Goal: Task Accomplishment & Management: Complete application form

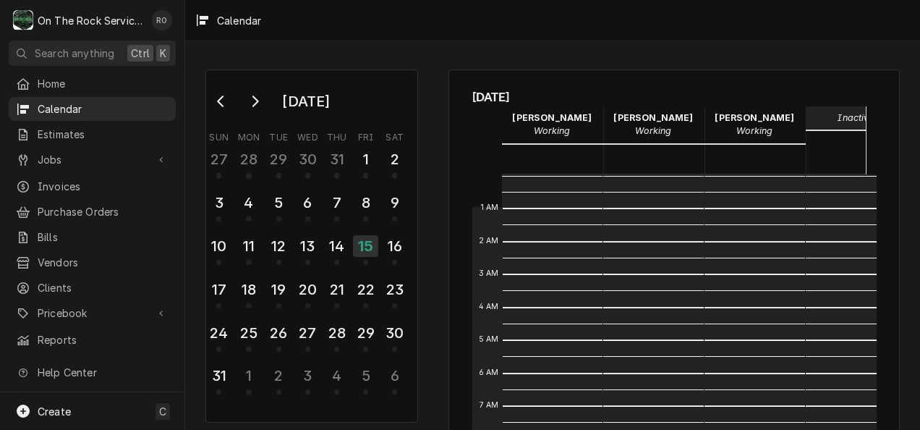
scroll to position [263, 0]
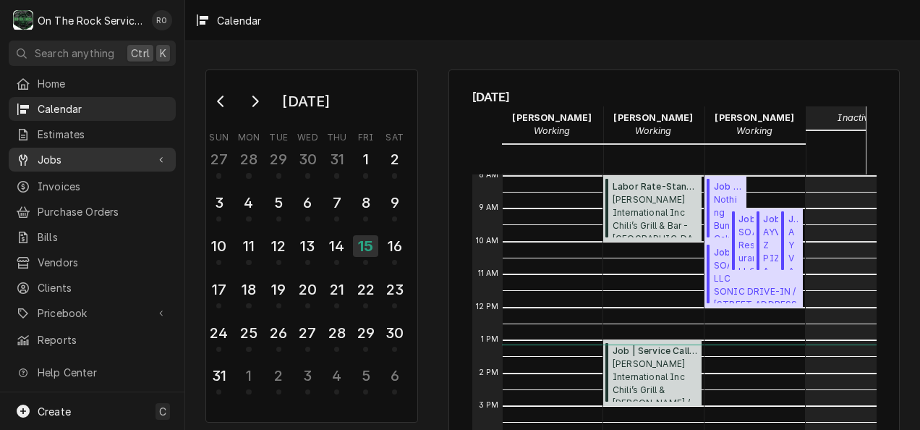
click at [132, 152] on span "Jobs" at bounding box center [92, 159] width 109 height 15
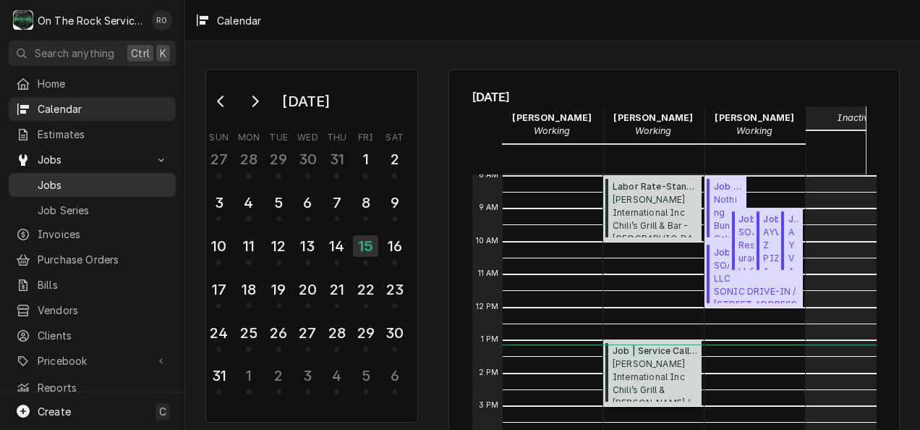
click at [93, 177] on span "Jobs" at bounding box center [103, 184] width 131 height 15
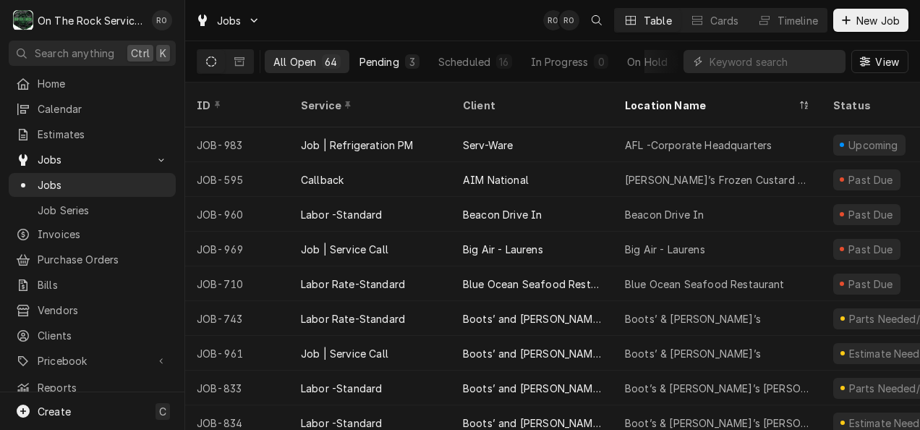
click at [375, 59] on div "Pending" at bounding box center [380, 61] width 40 height 15
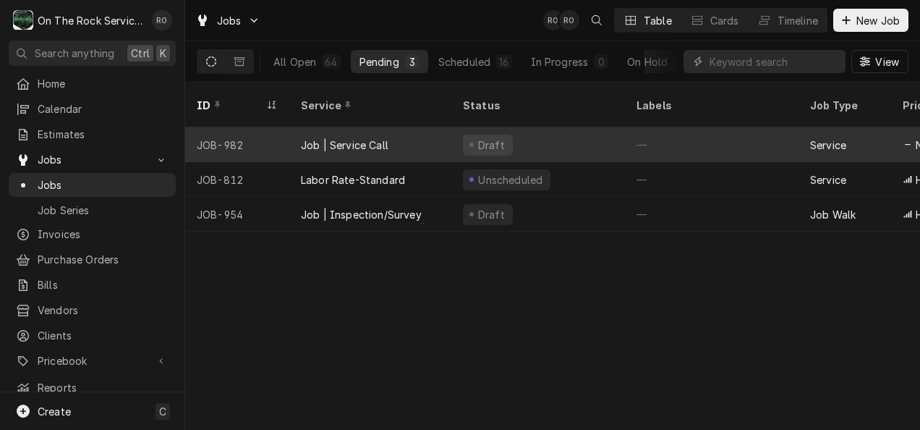
click at [534, 127] on div "Draft" at bounding box center [538, 144] width 174 height 35
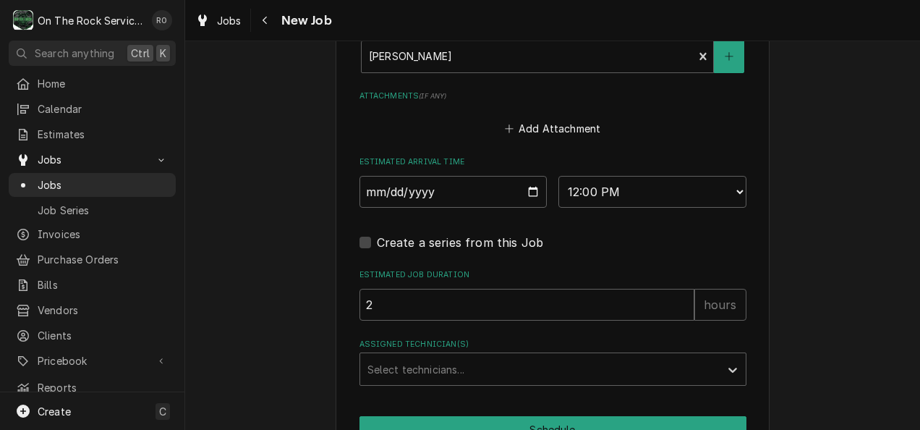
scroll to position [1058, 0]
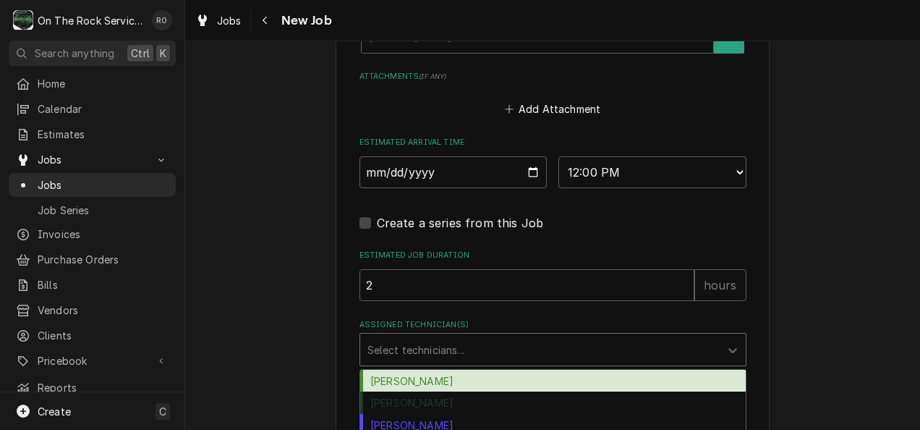
click at [500, 352] on div "Assigned Technician(s)" at bounding box center [539, 349] width 345 height 26
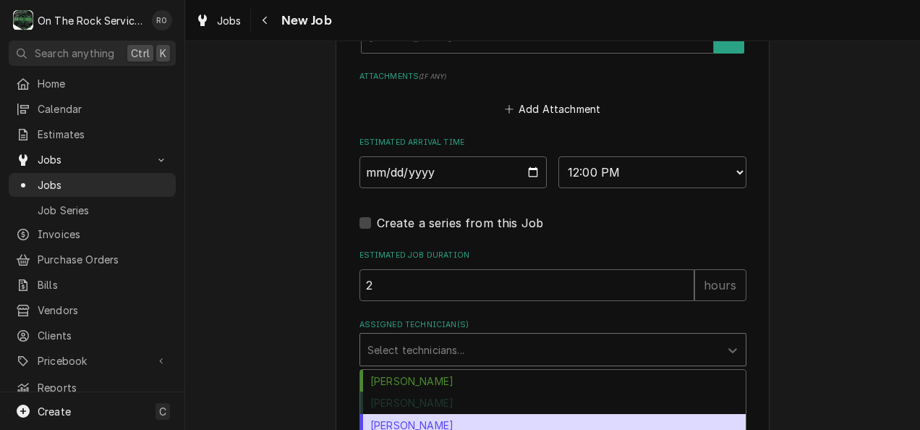
click at [430, 422] on div "Todd Brady" at bounding box center [553, 425] width 386 height 22
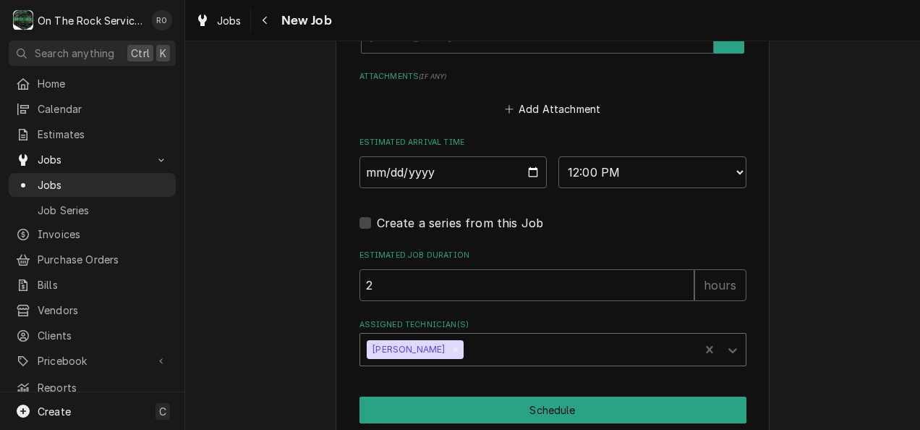
type textarea "x"
click at [639, 174] on select "AM / PM 6:00 AM 6:15 AM 6:30 AM 6:45 AM 7:00 AM 7:15 AM 7:30 AM 7:45 AM 8:00 AM…" at bounding box center [652, 172] width 188 height 32
select select "15:00:00"
click at [558, 158] on select "AM / PM 6:00 AM 6:15 AM 6:30 AM 6:45 AM 7:00 AM 7:15 AM 7:30 AM 7:45 AM 8:00 AM…" at bounding box center [652, 172] width 188 height 32
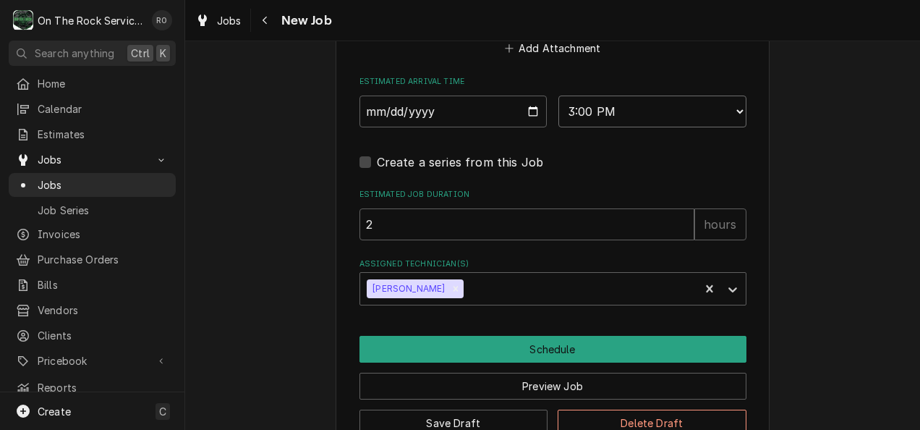
scroll to position [1160, 0]
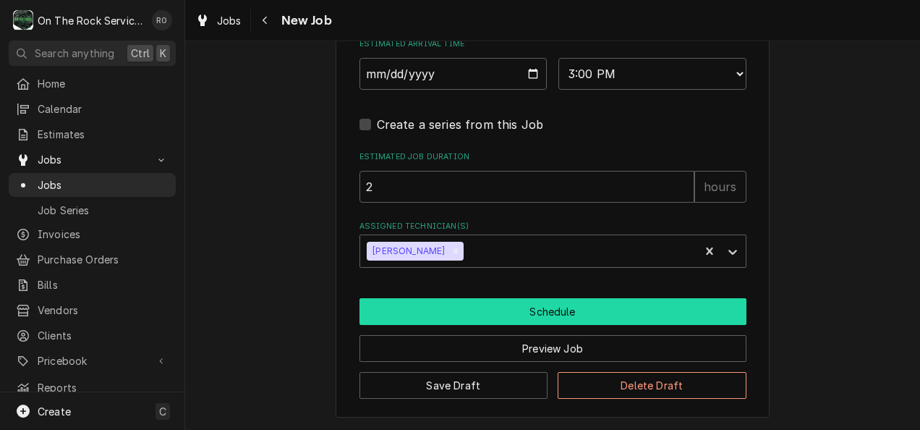
click at [526, 310] on button "Schedule" at bounding box center [553, 311] width 387 height 27
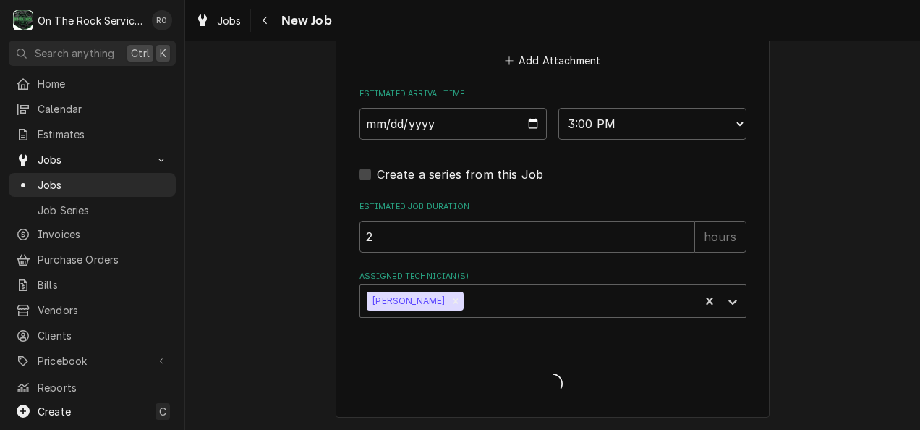
scroll to position [1108, 0]
type textarea "x"
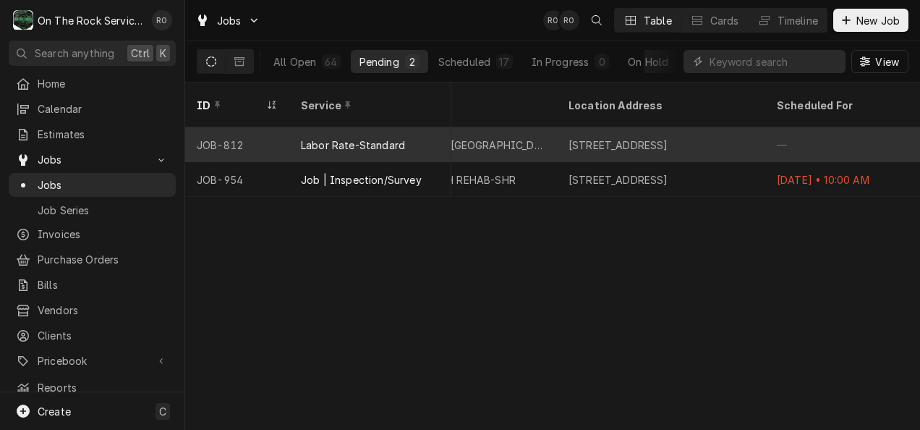
scroll to position [0, 970]
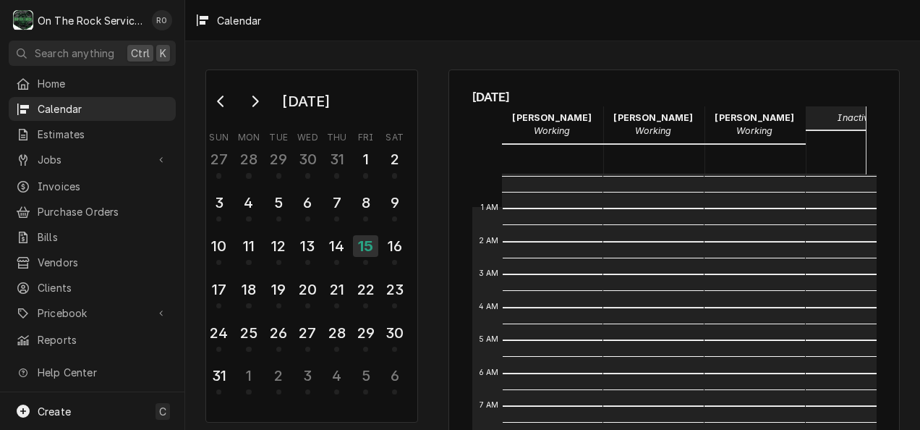
scroll to position [263, 0]
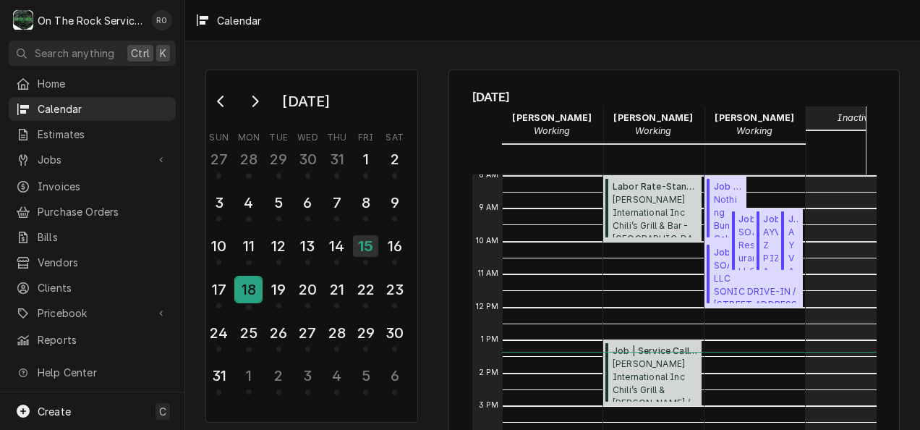
click at [254, 284] on div "18" at bounding box center [248, 289] width 25 height 25
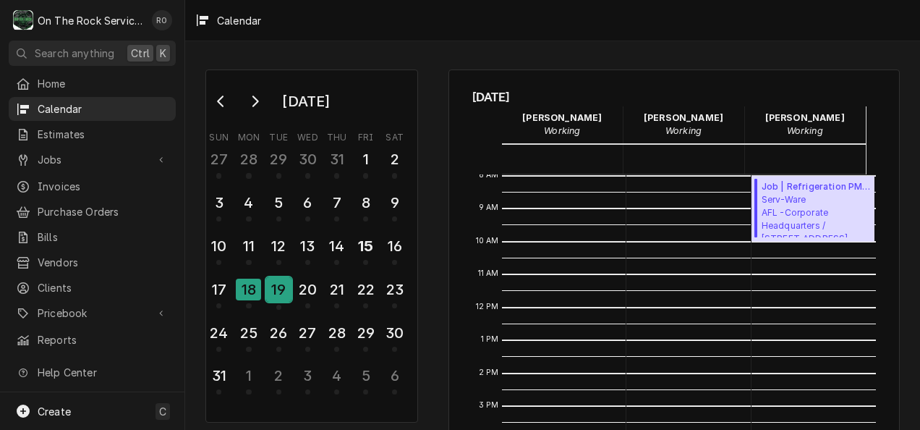
click at [278, 282] on div "19" at bounding box center [278, 289] width 25 height 25
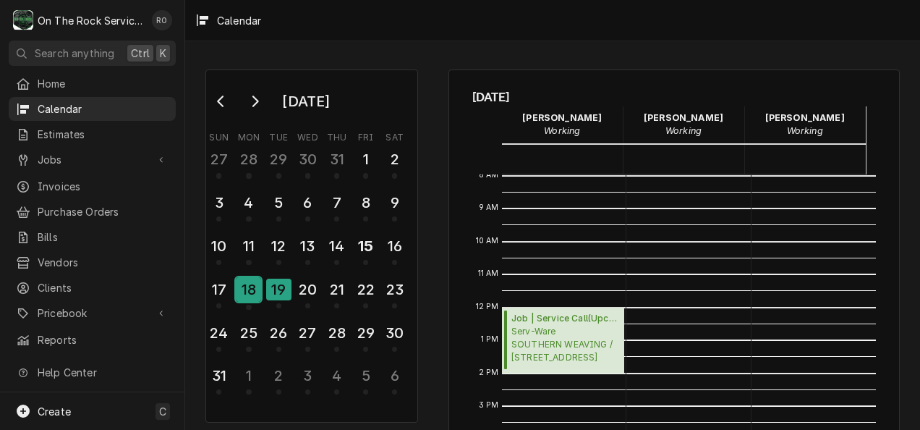
click at [252, 286] on div "18" at bounding box center [248, 289] width 25 height 25
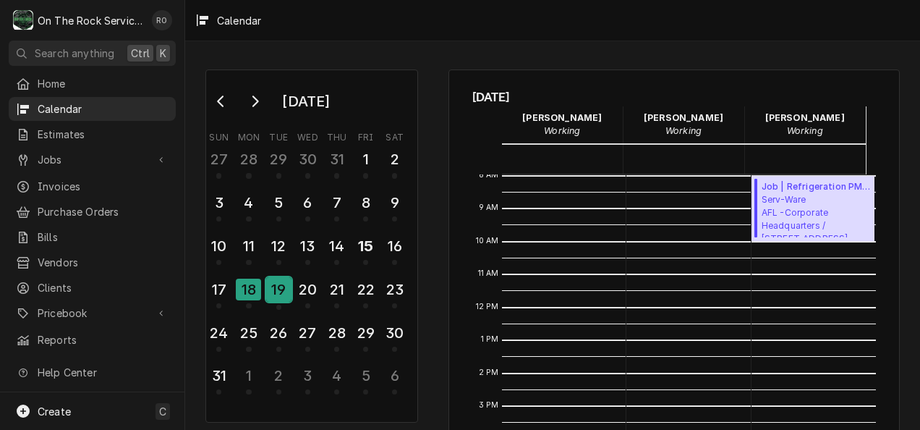
click at [279, 282] on div "19" at bounding box center [278, 289] width 25 height 25
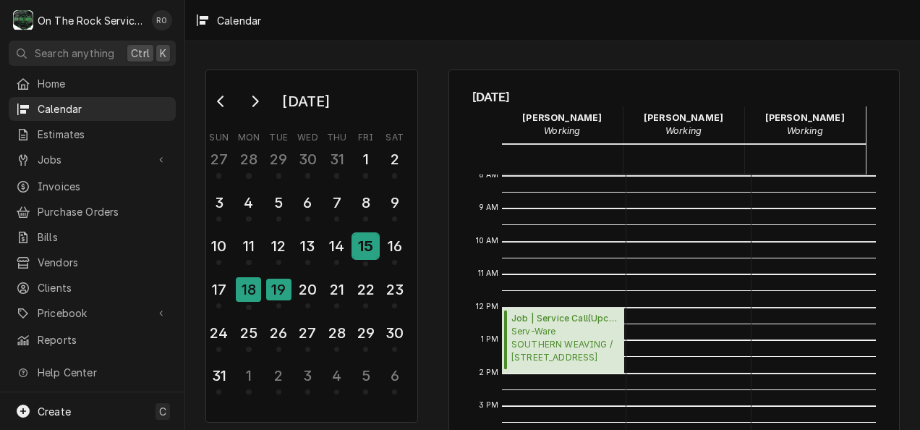
click at [360, 247] on div "15" at bounding box center [365, 246] width 25 height 25
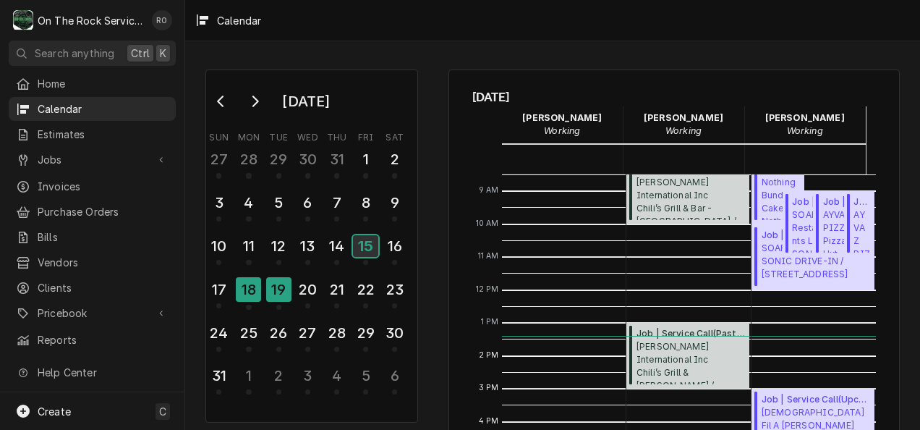
scroll to position [281, 0]
click at [762, 187] on span "Nothing Bundt Cakes Nothing Bundt Cakes-Spartanburg / 1915 E Main St St 1, Spar…" at bounding box center [781, 198] width 38 height 44
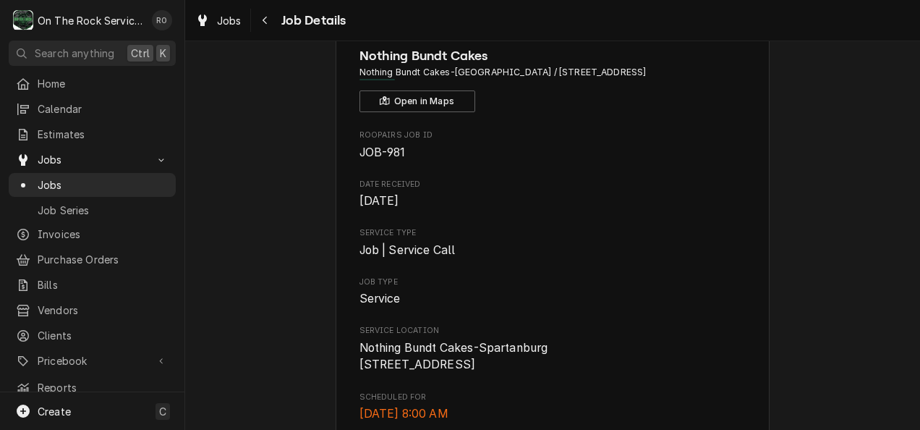
scroll to position [43, 0]
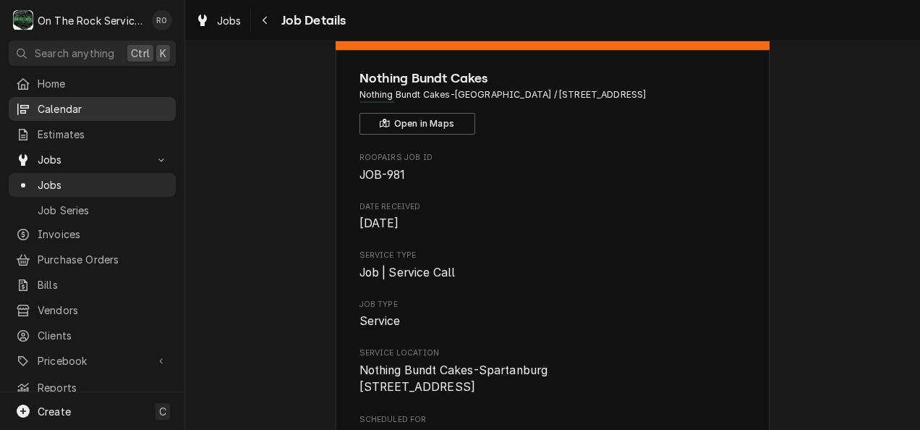
click at [83, 101] on span "Calendar" at bounding box center [103, 108] width 131 height 15
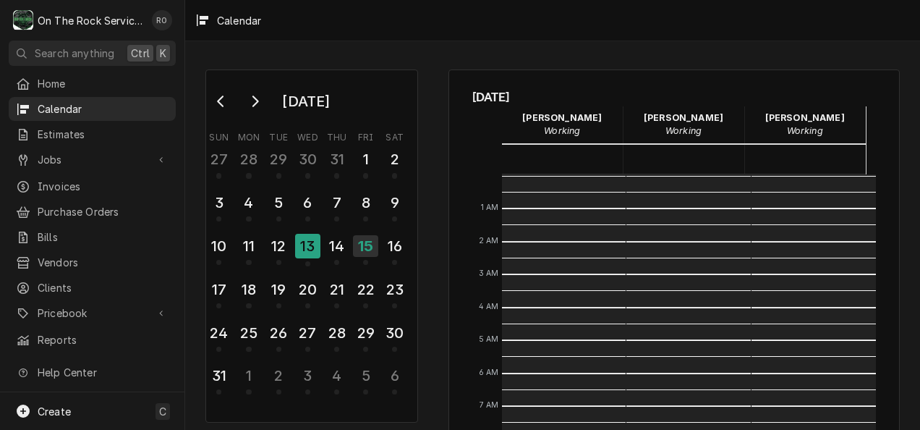
scroll to position [263, 0]
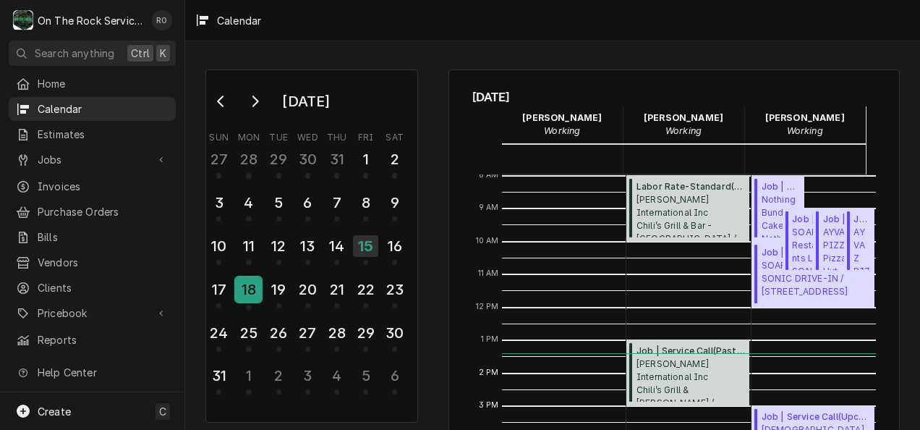
click at [252, 285] on div "18" at bounding box center [248, 289] width 25 height 25
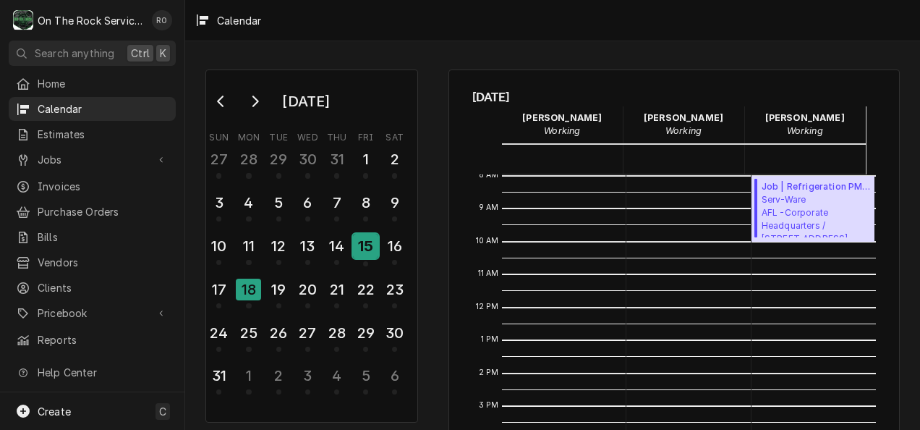
click at [366, 244] on div "15" at bounding box center [365, 246] width 25 height 25
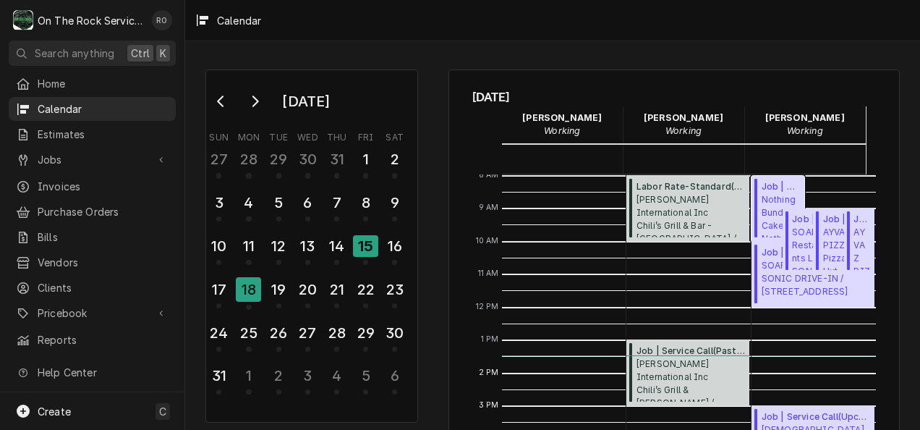
click at [768, 184] on span "Job | Service Call ( Past Due )" at bounding box center [781, 186] width 38 height 13
click at [250, 284] on div "18" at bounding box center [248, 289] width 25 height 25
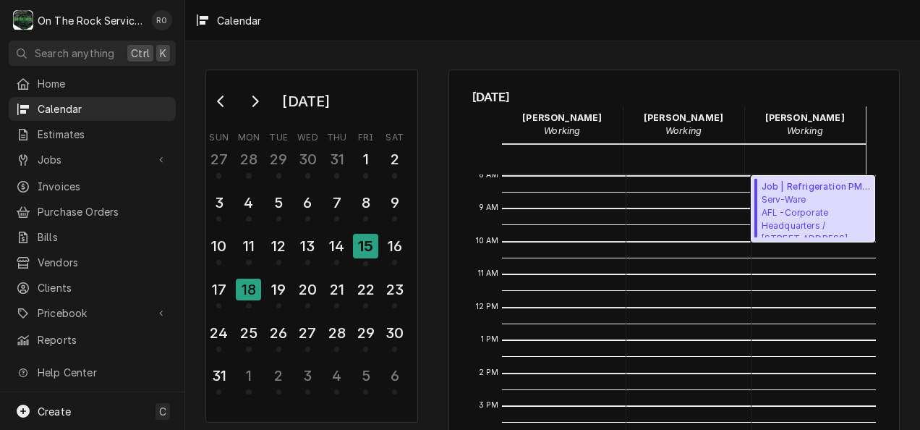
click at [768, 218] on span "Serv-Ware AFL -Corporate Headquarters / 170 Ridgeview Center Dr, Duncan, SC 293…" at bounding box center [816, 215] width 109 height 44
click at [340, 245] on div "14" at bounding box center [336, 246] width 25 height 25
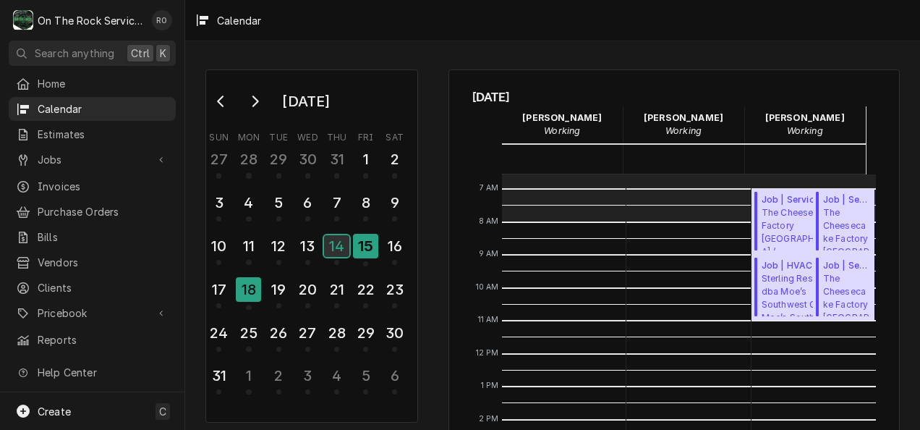
scroll to position [211, 0]
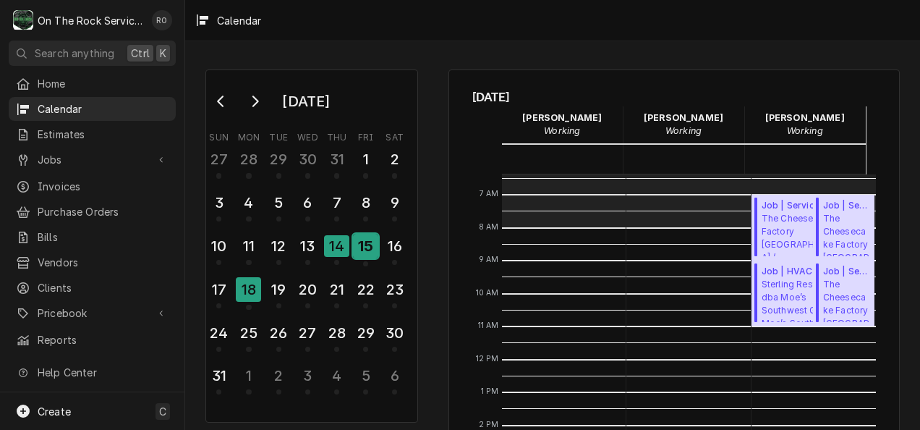
click at [364, 252] on div "15" at bounding box center [365, 246] width 25 height 25
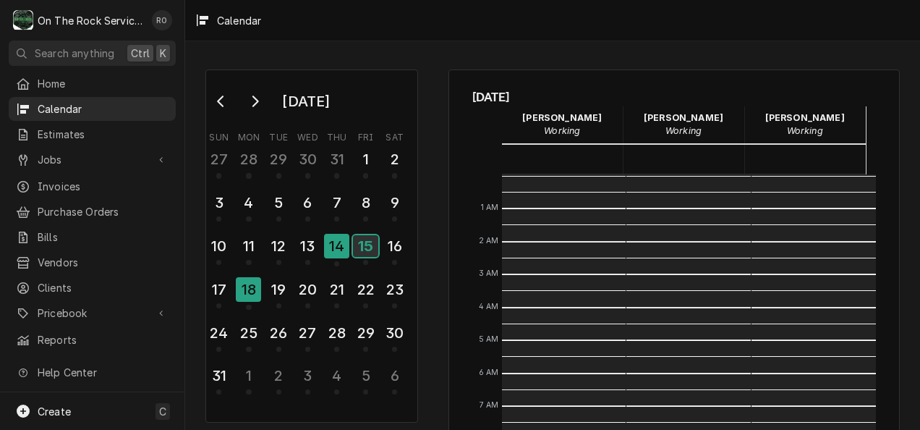
scroll to position [263, 0]
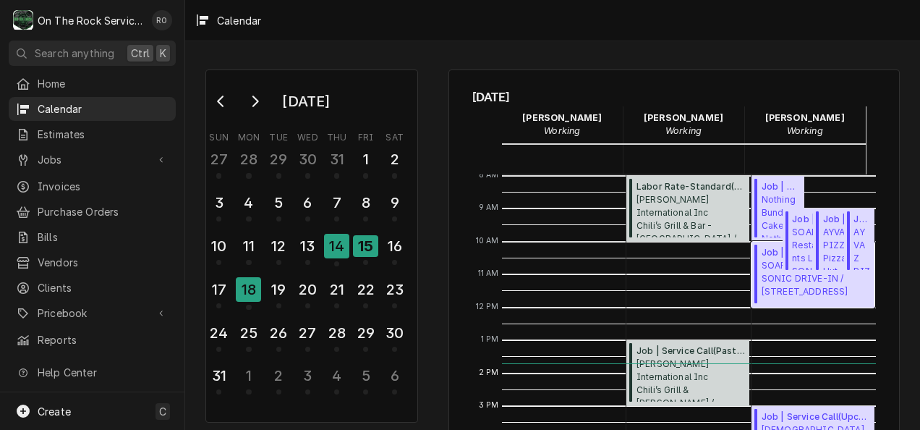
click at [762, 281] on span "SOAR Restaurants LLC SONIC DRIVE-IN / 3980 GA 17Alt, Eastanollee, GA 30538" at bounding box center [816, 278] width 109 height 39
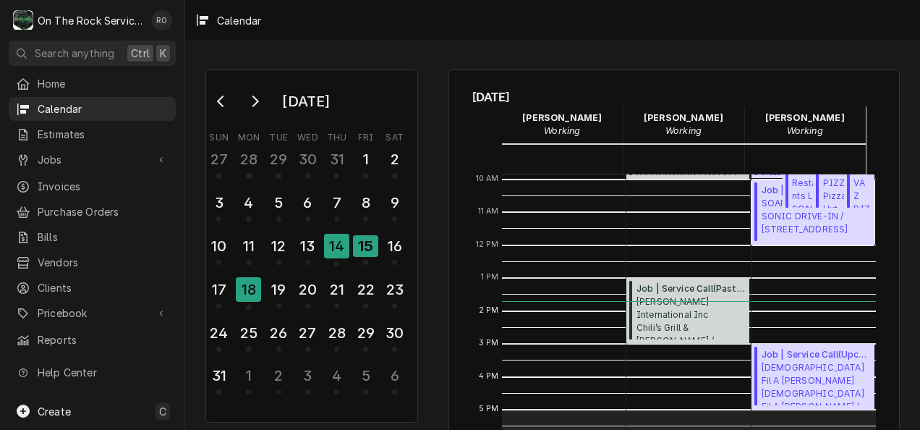
scroll to position [331, 0]
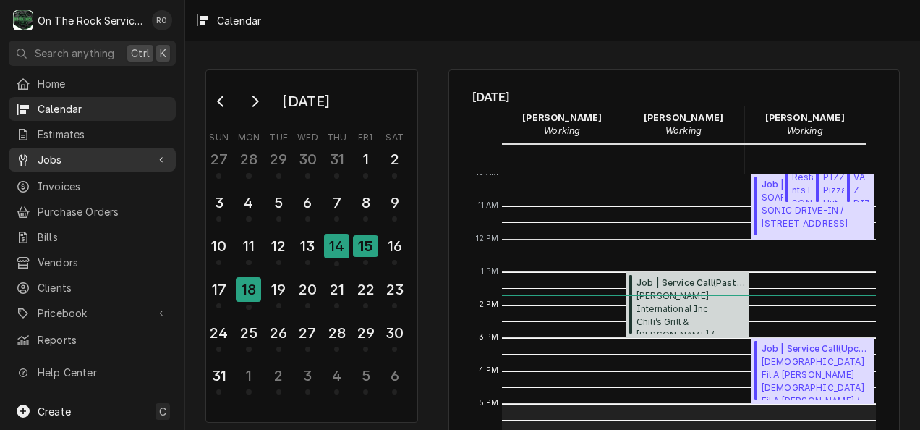
click at [58, 156] on span "Jobs" at bounding box center [92, 159] width 109 height 15
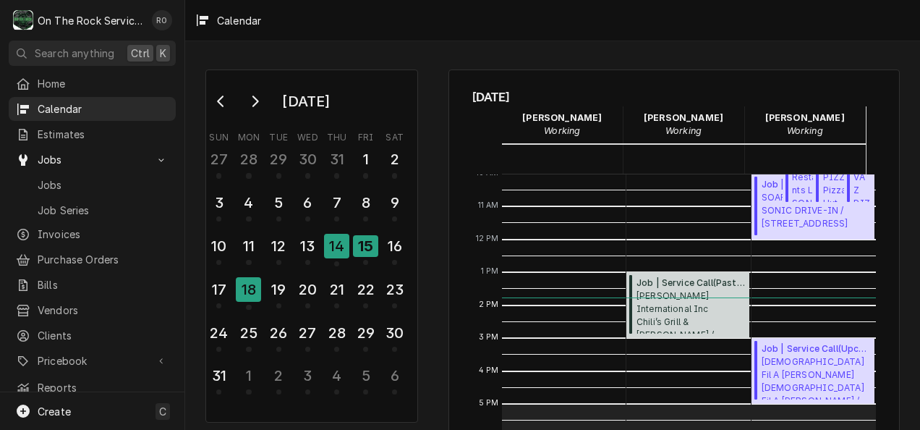
click at [367, 271] on td "15" at bounding box center [366, 252] width 29 height 43
click at [87, 155] on span "Jobs" at bounding box center [92, 159] width 109 height 15
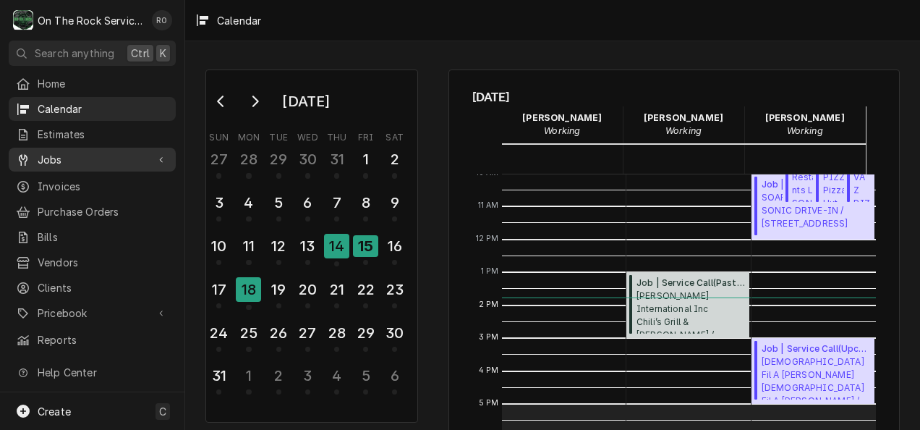
click at [87, 155] on span "Jobs" at bounding box center [92, 159] width 109 height 15
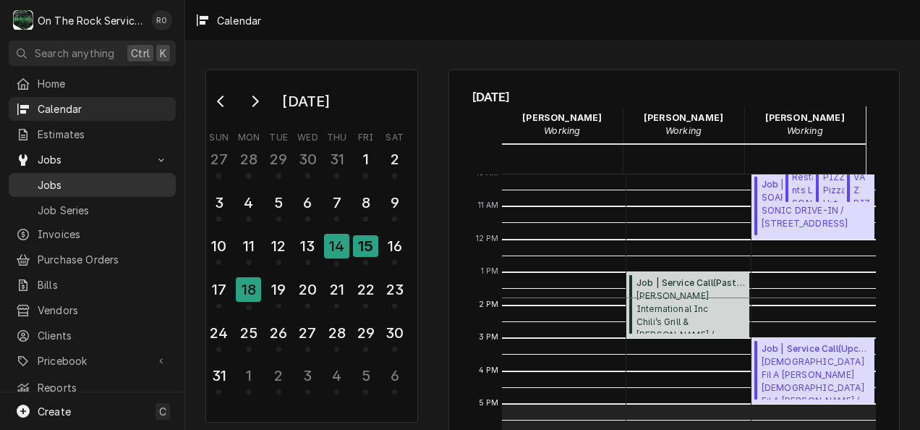
click at [77, 179] on span "Jobs" at bounding box center [103, 184] width 131 height 15
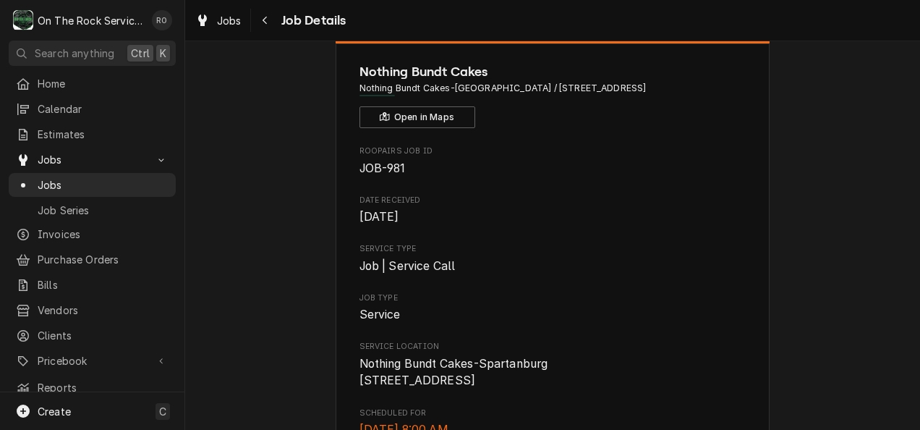
scroll to position [20, 0]
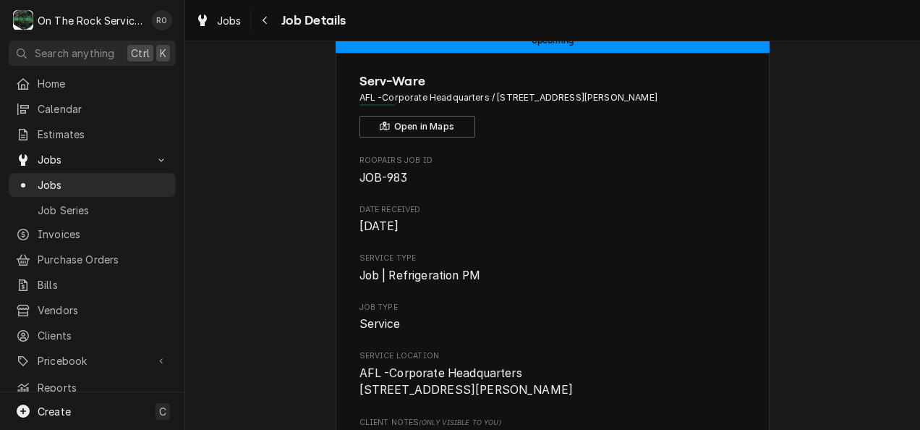
scroll to position [39, 0]
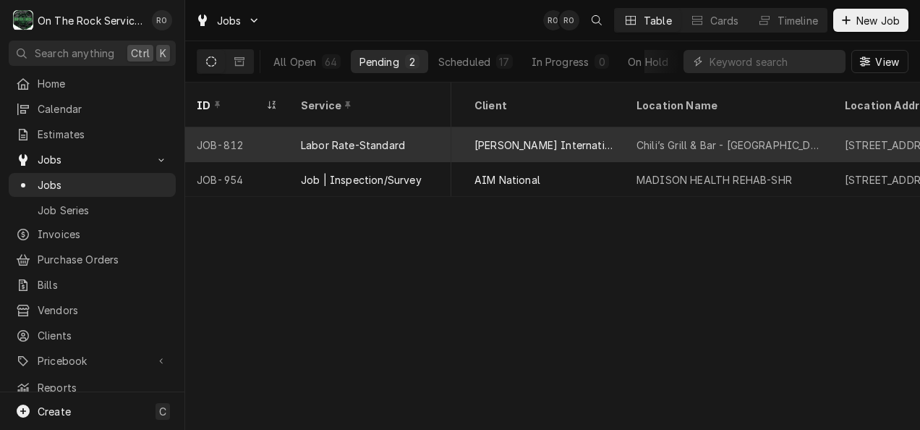
scroll to position [0, 698]
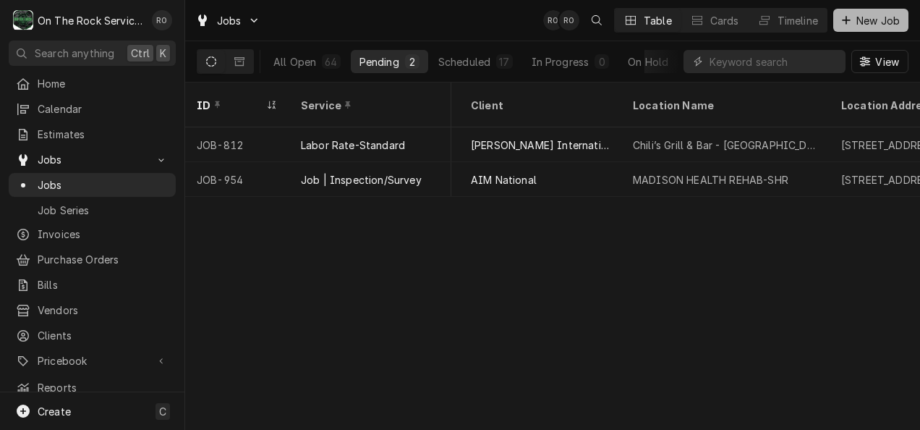
click at [880, 13] on span "New Job" at bounding box center [878, 20] width 49 height 15
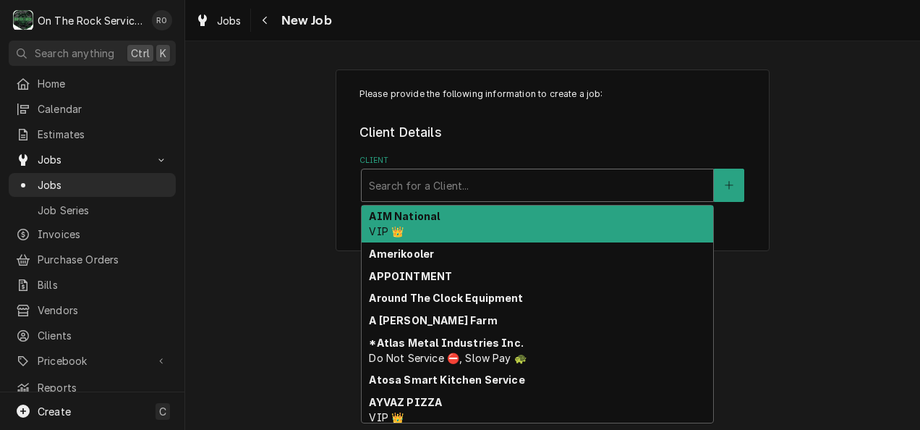
click at [540, 177] on div "Client" at bounding box center [537, 185] width 337 height 26
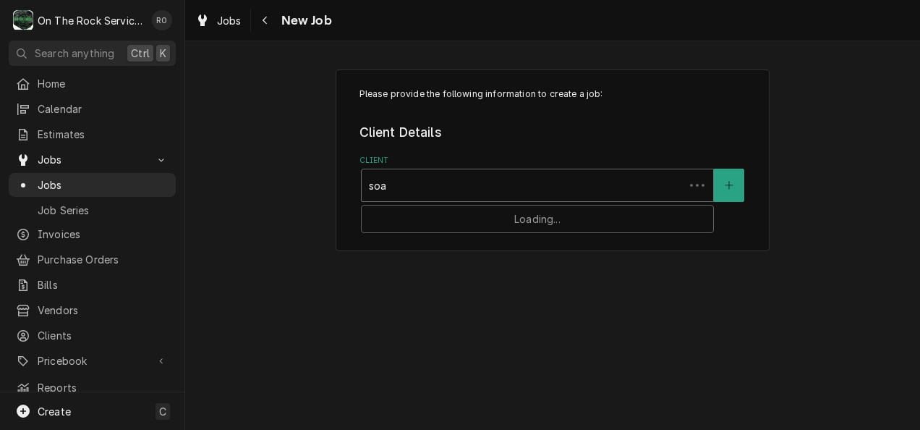
type input "soar"
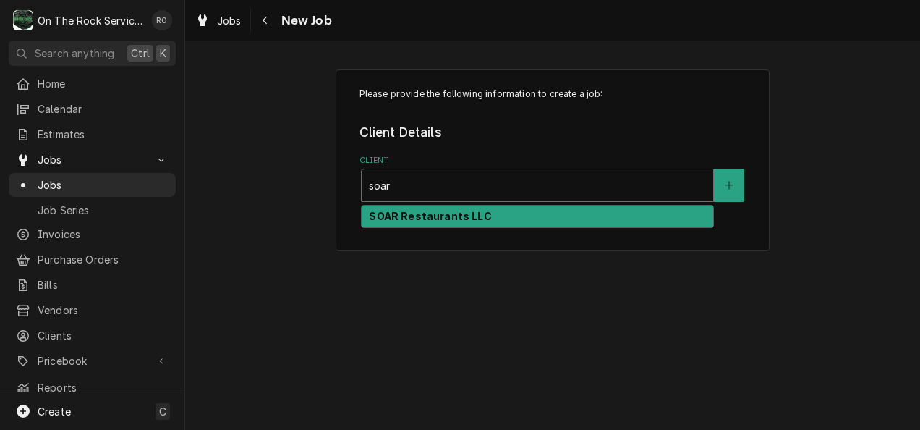
click at [464, 213] on strong "SOAR Restaurants LLC" at bounding box center [430, 216] width 122 height 12
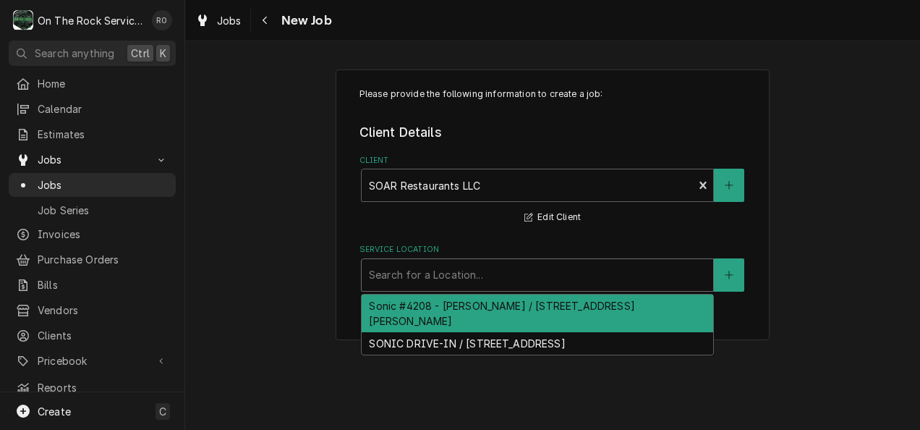
click at [470, 273] on div "Service Location" at bounding box center [537, 275] width 337 height 26
click at [466, 302] on div "Sonic #4208 - [PERSON_NAME] / [STREET_ADDRESS][PERSON_NAME]" at bounding box center [538, 313] width 352 height 38
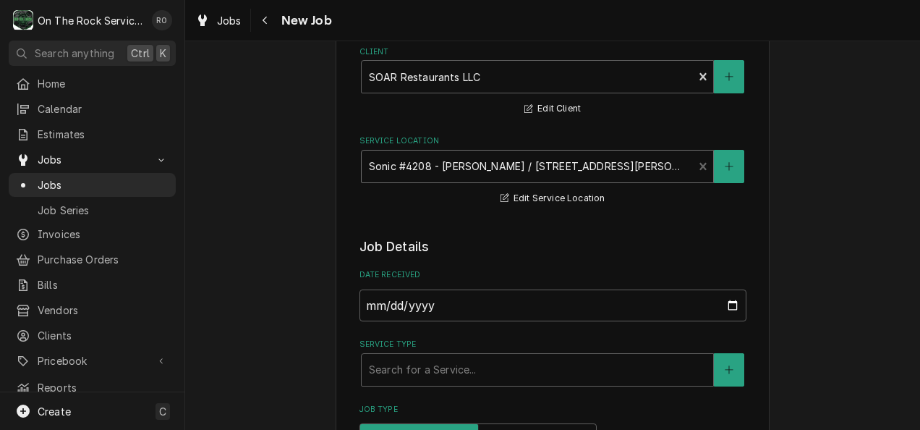
scroll to position [145, 0]
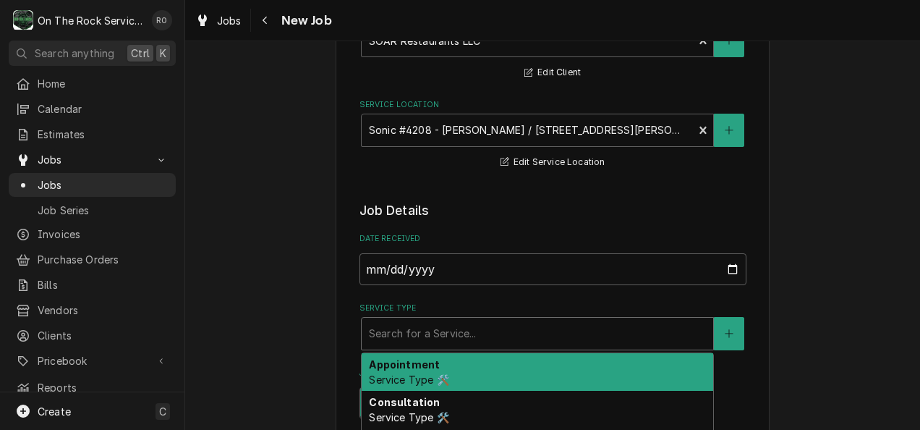
click at [462, 342] on div "Service Type" at bounding box center [537, 333] width 337 height 26
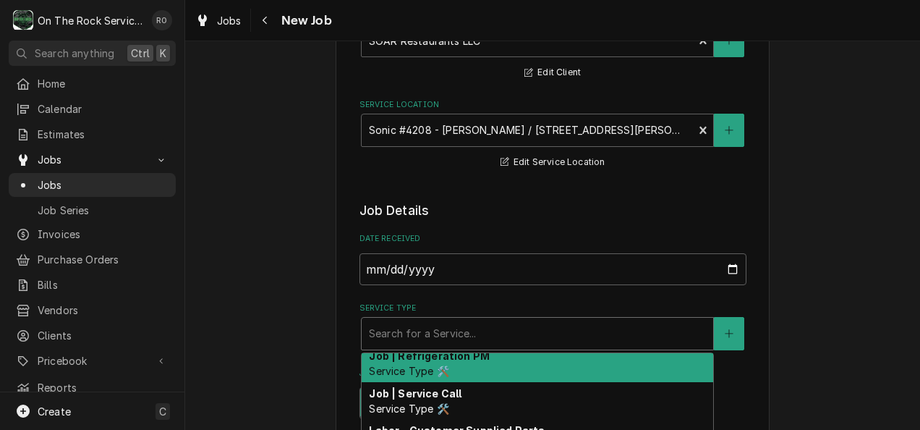
scroll to position [630, 0]
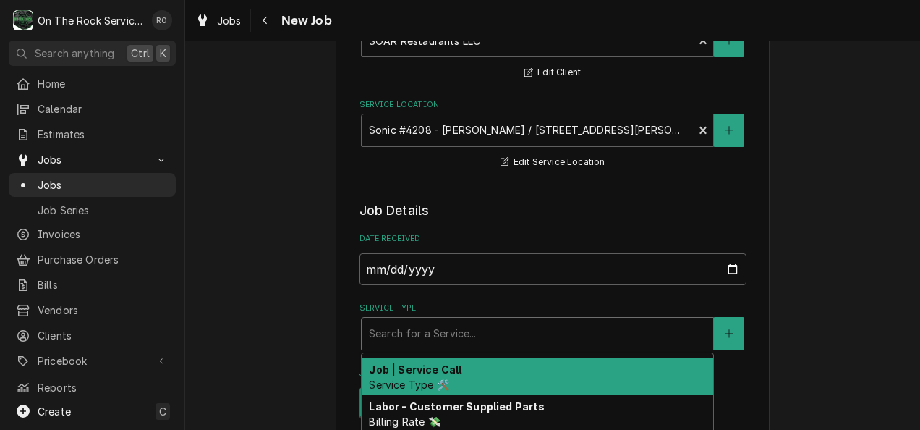
click at [462, 367] on div "Job | Service Call Service Type 🛠️" at bounding box center [538, 377] width 352 height 38
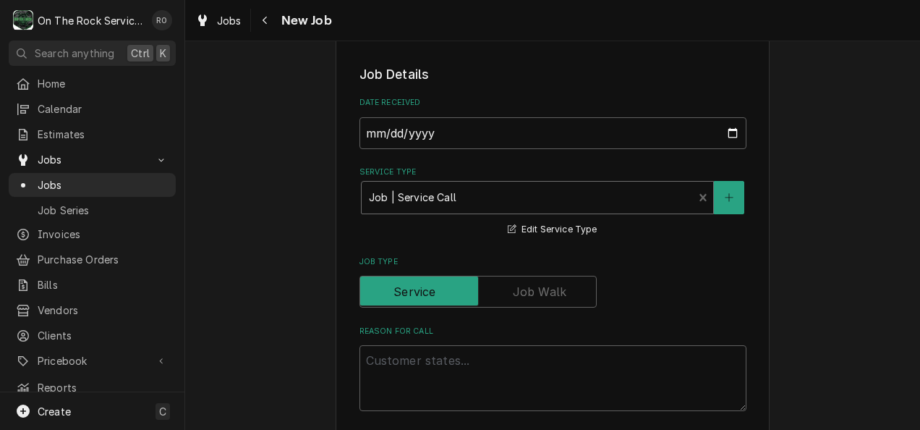
scroll to position [282, 0]
click at [462, 367] on textarea "Reason For Call" at bounding box center [553, 377] width 387 height 66
type textarea "x"
type textarea "S"
type textarea "x"
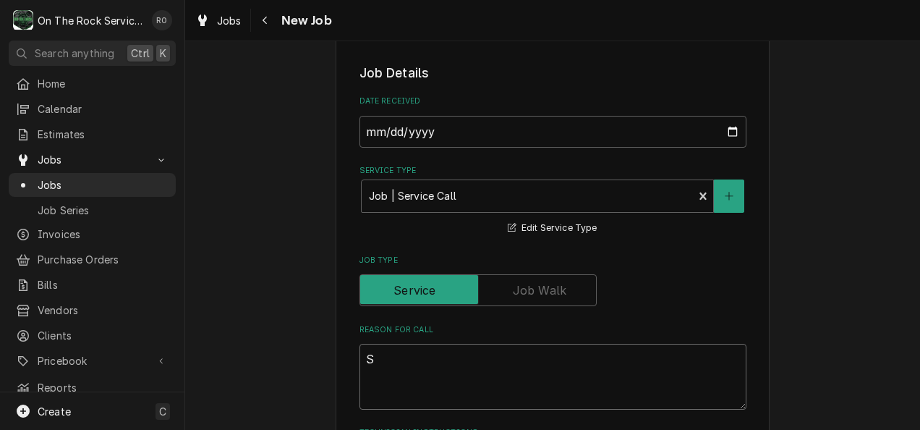
type textarea "Sl"
type textarea "x"
type textarea "Slu"
type textarea "x"
type textarea "Slus"
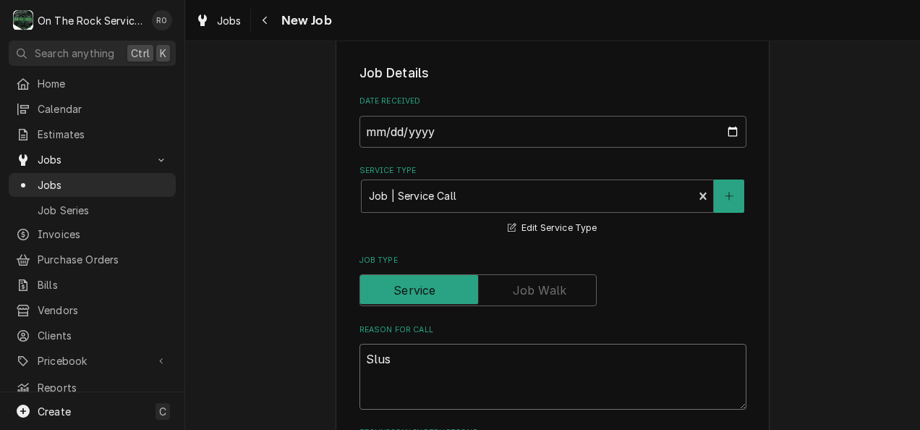
type textarea "x"
type textarea "Slush"
type textarea "x"
type textarea "Slush"
type textarea "x"
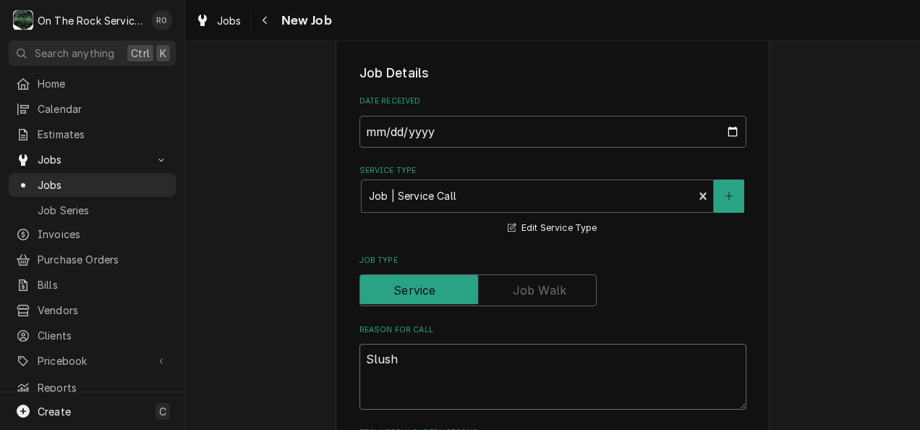
type textarea "Slush M"
type textarea "x"
type textarea "Slush Ma"
type textarea "x"
type textarea "Slush Mach"
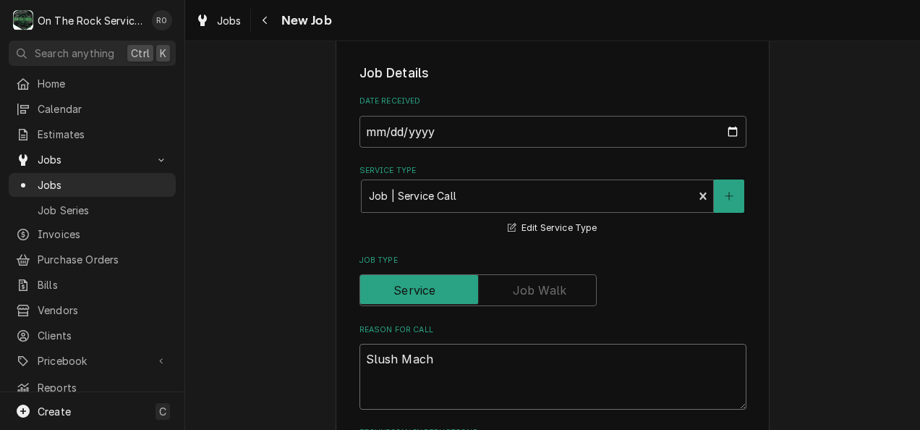
type textarea "x"
type textarea "Slush Machi"
type textarea "x"
type textarea "Slush Machin"
type textarea "x"
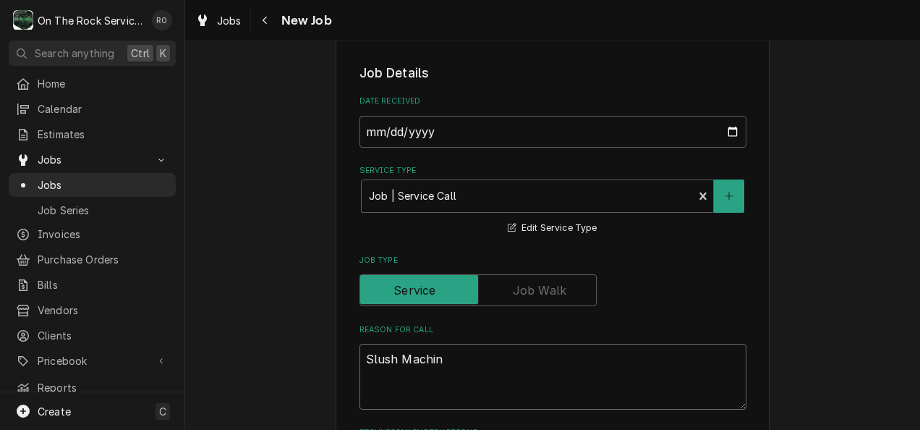
type textarea "Slush Machine"
type textarea "x"
type textarea "Slush Machine"
type textarea "x"
type textarea "Slush Machine n"
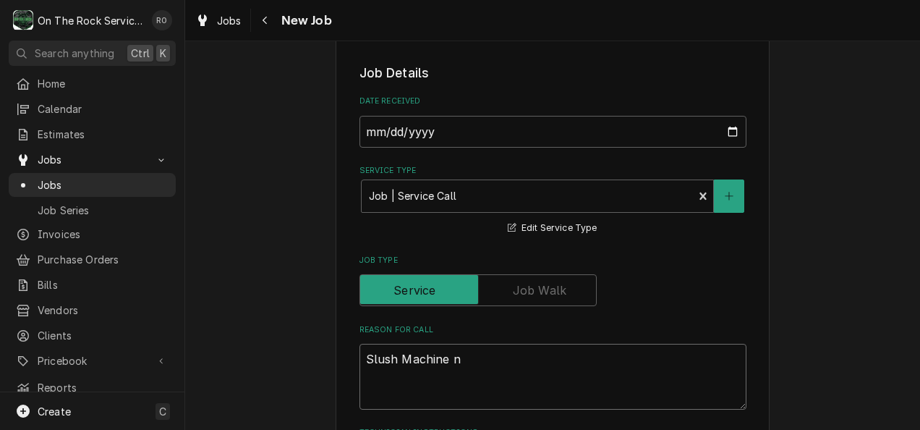
type textarea "x"
type textarea "Slush Machine no"
type textarea "x"
type textarea "Slush Machine not"
type textarea "x"
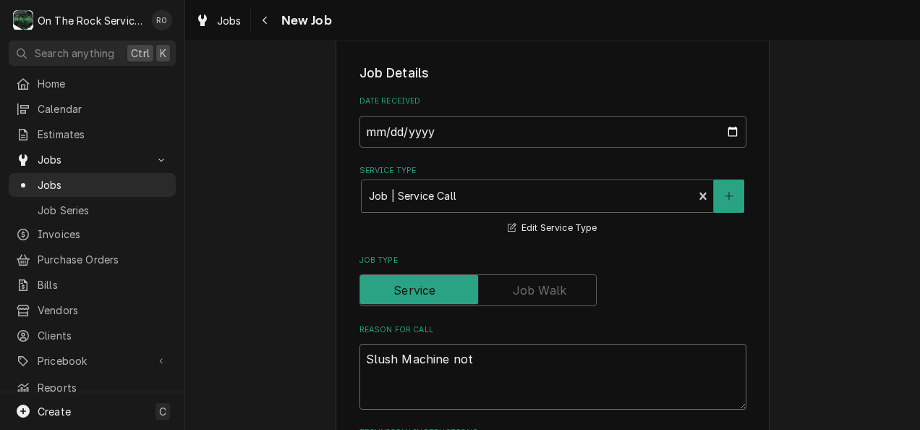
type textarea "Slush Machine not"
type textarea "x"
type textarea "Slush Machine not w"
type textarea "x"
type textarea "Slush Machine not wo"
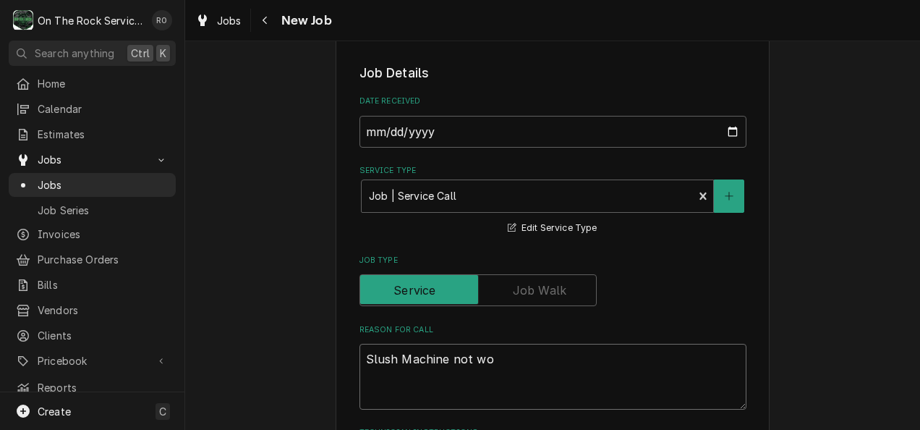
type textarea "x"
type textarea "Slush Machine not wor"
type textarea "x"
type textarea "Slush Machine not work"
type textarea "x"
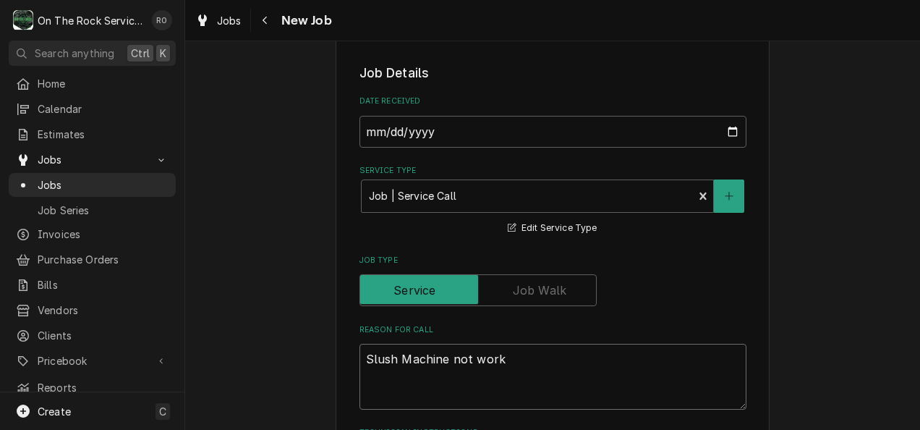
type textarea "Slush Machine not worki"
type textarea "x"
type textarea "Slush Machine not workin"
type textarea "x"
type textarea "Slush Machine not working"
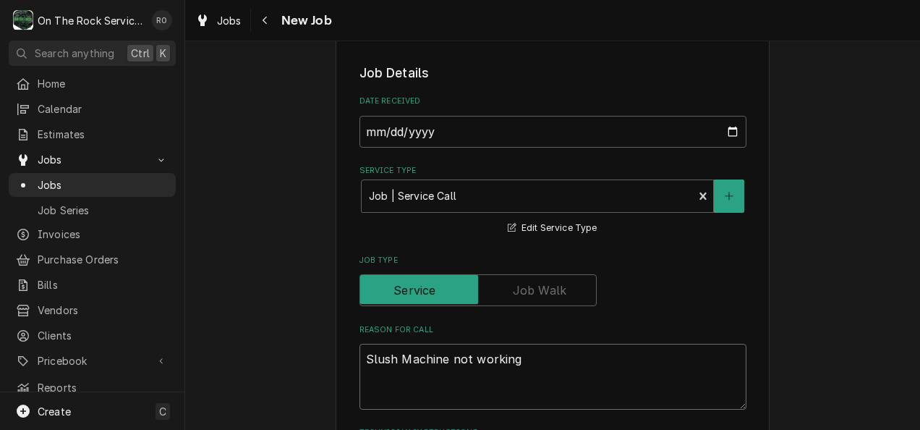
type textarea "x"
type textarea "Slush Machine not working."
click at [462, 367] on textarea "Slush Machine not working." at bounding box center [553, 377] width 387 height 66
click at [545, 356] on textarea "Slush Machine not working." at bounding box center [553, 377] width 387 height 66
type textarea "x"
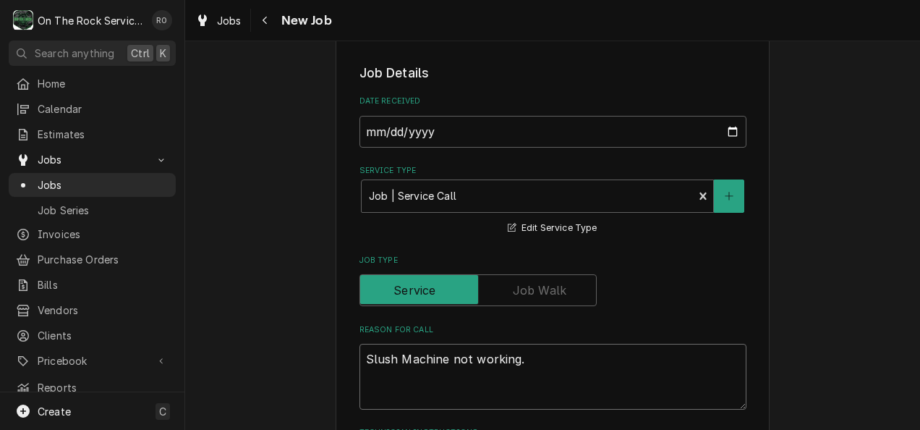
type textarea "Slush Machine not working."
type textarea "x"
type textarea "Slush Machine not working. I"
type textarea "x"
type textarea "Slush Machine not working. It"
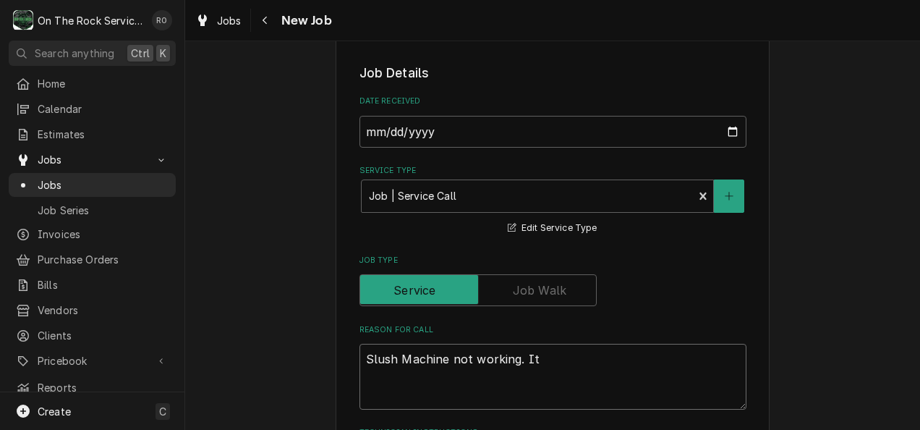
type textarea "x"
type textarea "Slush Machine not working. It'"
type textarea "x"
type textarea "Slush Machine not working. It's"
type textarea "x"
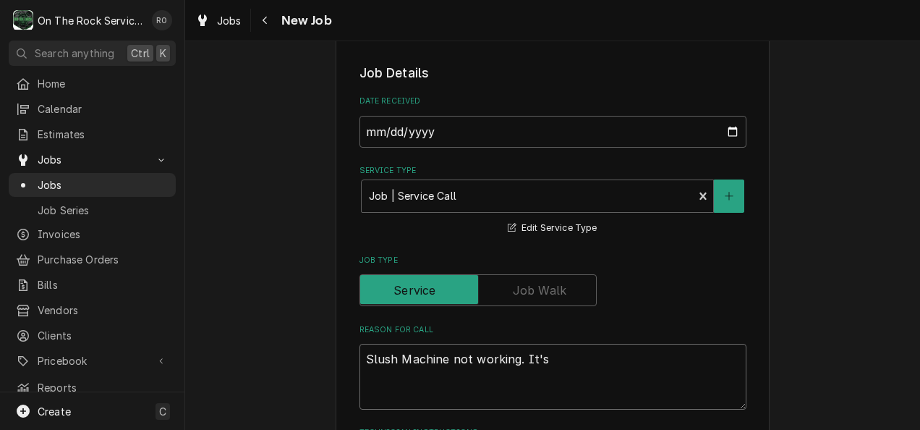
type textarea "Slush Machine not working. It's"
type textarea "x"
type textarea "Slush Machine not working. It's m"
type textarea "x"
type textarea "Slush Machine not working. It's ma"
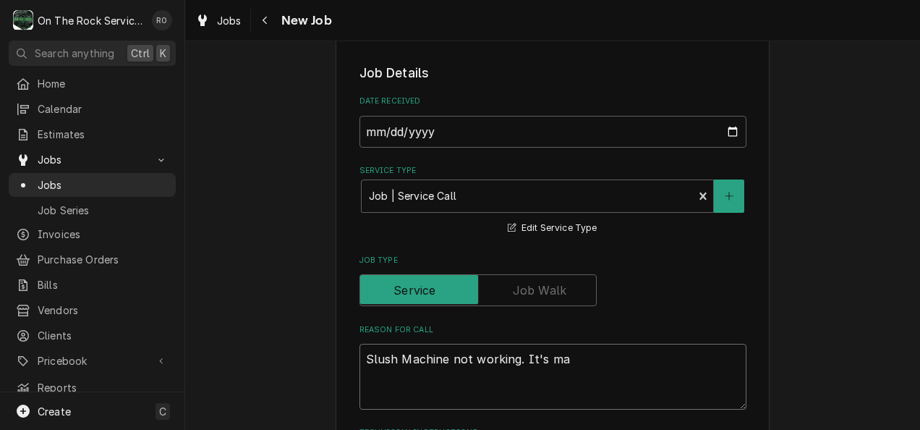
type textarea "x"
type textarea "Slush Machine not working. It's mak"
type textarea "x"
type textarea "Slush Machine not working. It's maki"
type textarea "x"
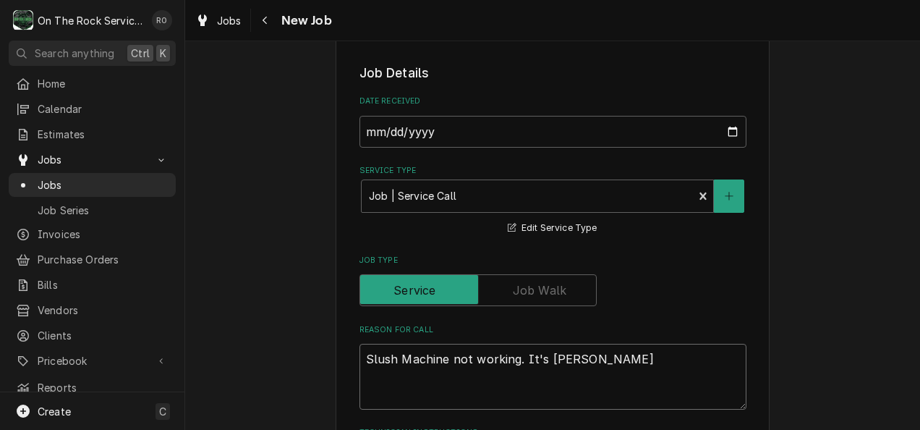
type textarea "Slush Machine not working. It's makin"
type textarea "x"
type textarea "Slush Machine not working. It's making"
type textarea "x"
type textarea "Slush Machine not working. It's making n"
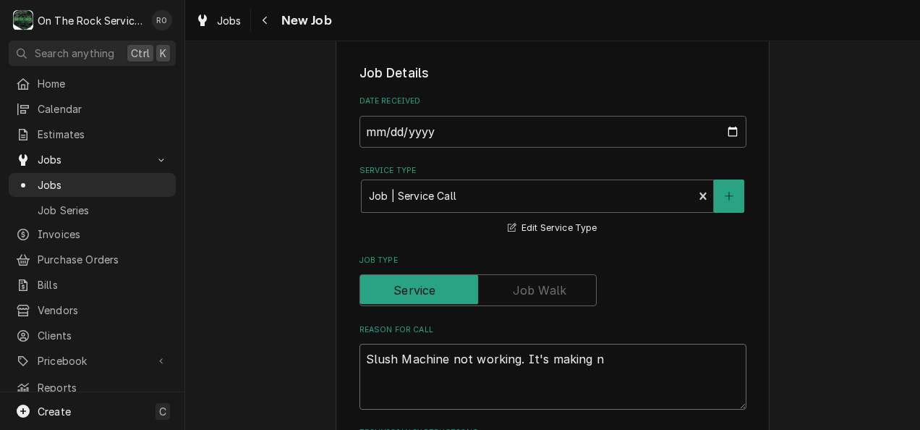
type textarea "x"
type textarea "Slush Machine not working. It's making no"
type textarea "x"
type textarea "Slush Machine not working. It's making noi"
type textarea "x"
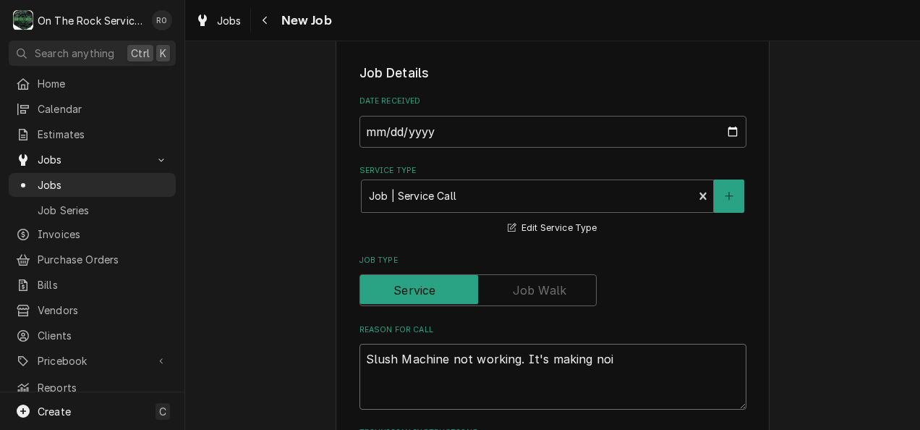
type textarea "Slush Machine not working. It's making nois"
type textarea "x"
type textarea "Slush Machine not working. It's making noise"
type textarea "x"
type textarea "Slush Machine not working. It's making noise"
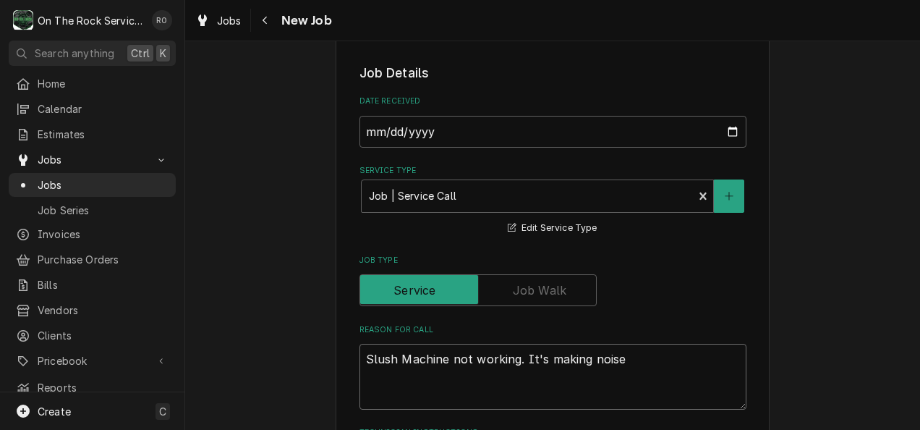
type textarea "x"
type textarea "Slush Machine not working. It's making noise b"
type textarea "x"
type textarea "Slush Machine not working. It's making noise bu"
type textarea "x"
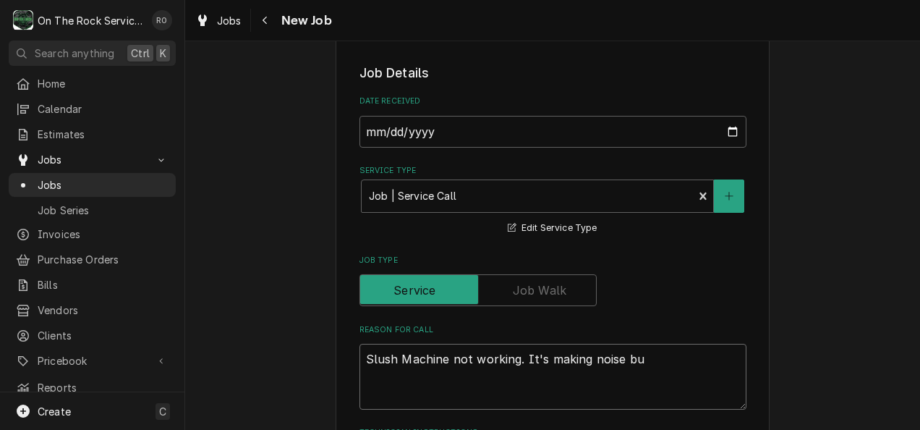
type textarea "Slush Machine not working. It's making noise but"
type textarea "x"
type textarea "Slush Machine not working. It's making noise but"
type textarea "x"
type textarea "Slush Machine not working. It's making noise but n"
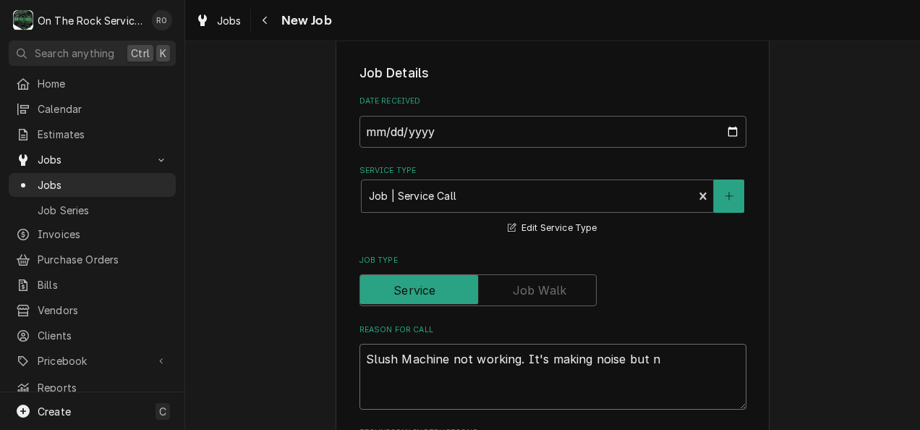
type textarea "x"
type textarea "Slush Machine not working. It's making noise but no"
type textarea "x"
type textarea "Slush Machine not working. It's making noise but not"
type textarea "x"
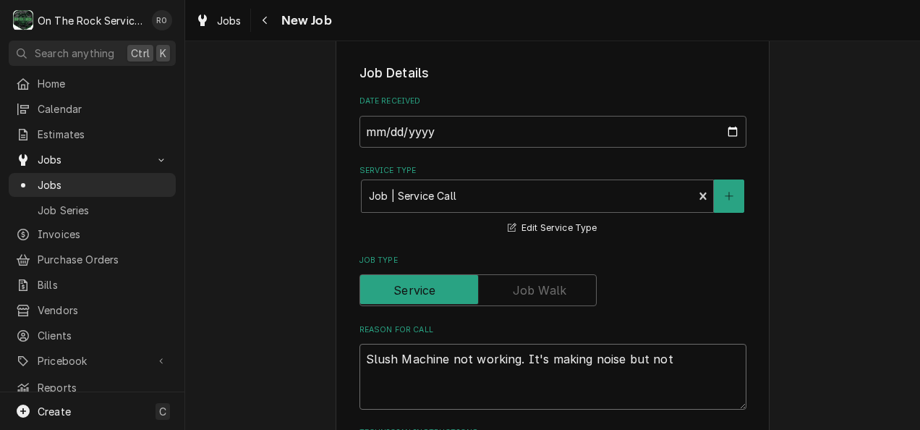
type textarea "Slush Machine not working. It's making noise but not"
type textarea "x"
type textarea "Slush Machine not working. It's making noise but not s"
type textarea "x"
type textarea "Slush Machine not working. It's making noise but not sp"
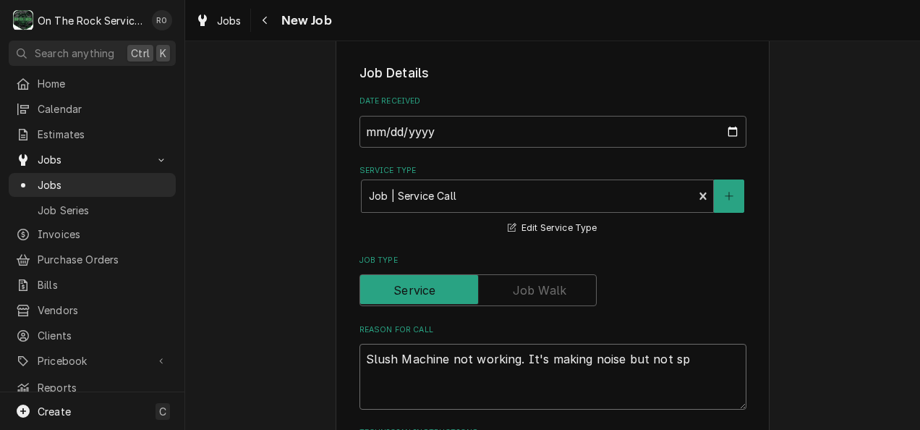
type textarea "x"
type textarea "Slush Machine not working. It's making noise but not spi"
type textarea "x"
type textarea "Slush Machine not working. It's making noise but not spin"
type textarea "x"
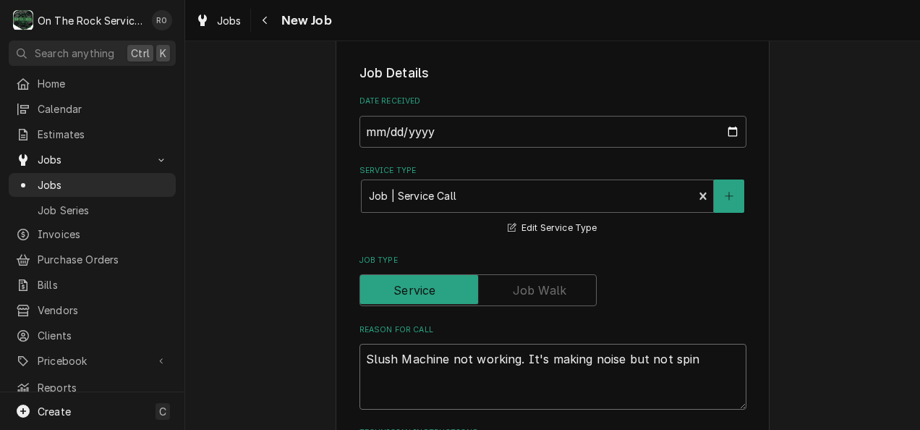
type textarea "Slush Machine not working. It's making noise but not spinn"
type textarea "x"
type textarea "Slush Machine not working. It's making noise but not spinni"
type textarea "x"
type textarea "Slush Machine not working. It's making noise but not spinnin"
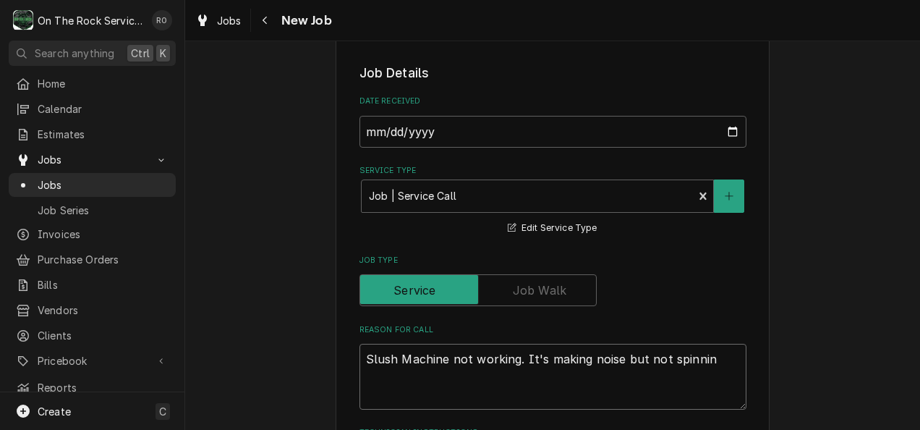
type textarea "x"
type textarea "Slush Machine not working. It's making noise but not spinning"
type textarea "x"
type textarea "Slush Machine not working. It's making noise but not spinning."
type textarea "x"
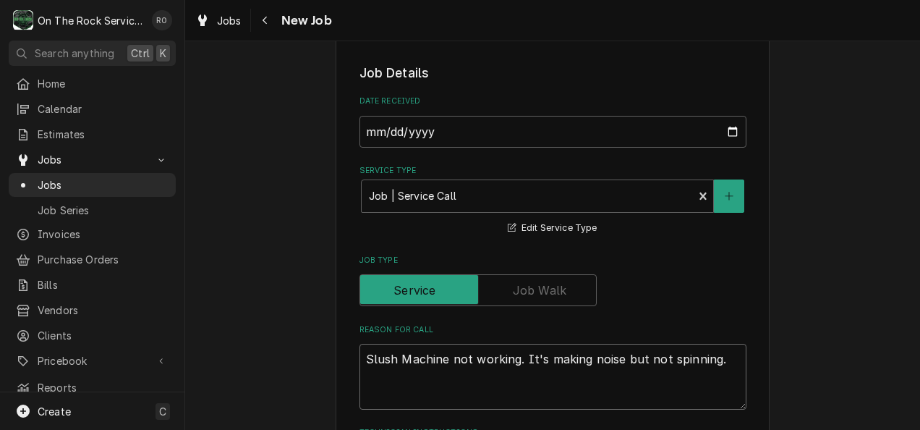
type textarea "Slush Machine not working. It's making noise but not spinning."
type textarea "x"
type textarea "Slush Machine not working. It's making noise but not spinning. T"
type textarea "x"
type textarea "Slush Machine not working. It's making noise but not spinning. Th"
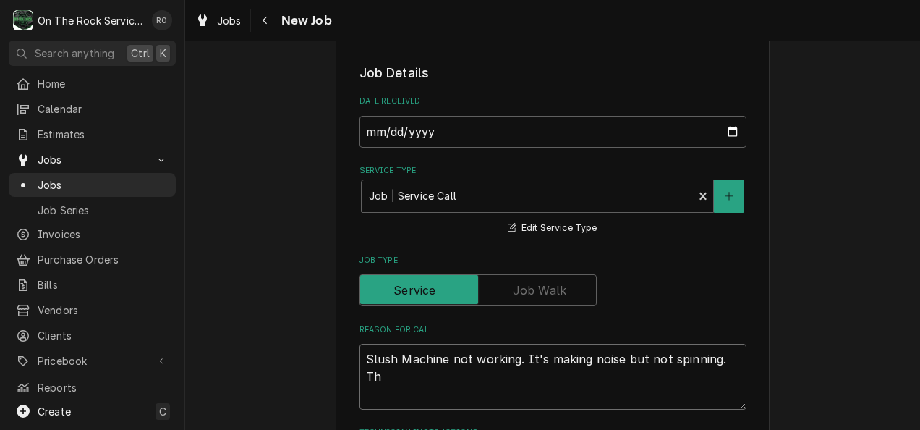
type textarea "x"
type textarea "Slush Machine not working. It's making noise but not spinning. They"
type textarea "x"
type textarea "Slush Machine not working. It's making noise but not spinning. They"
type textarea "x"
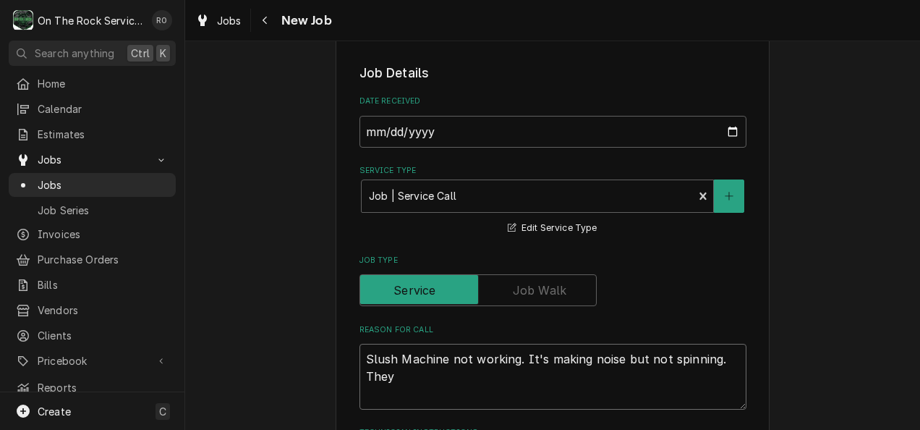
type textarea "Slush Machine not working. It's making noise but not spinning. They h"
type textarea "x"
type textarea "Slush Machine not working. It's making noise but not spinning. They ha"
type textarea "x"
type textarea "Slush Machine not working. It's making noise but not spinning. They hav"
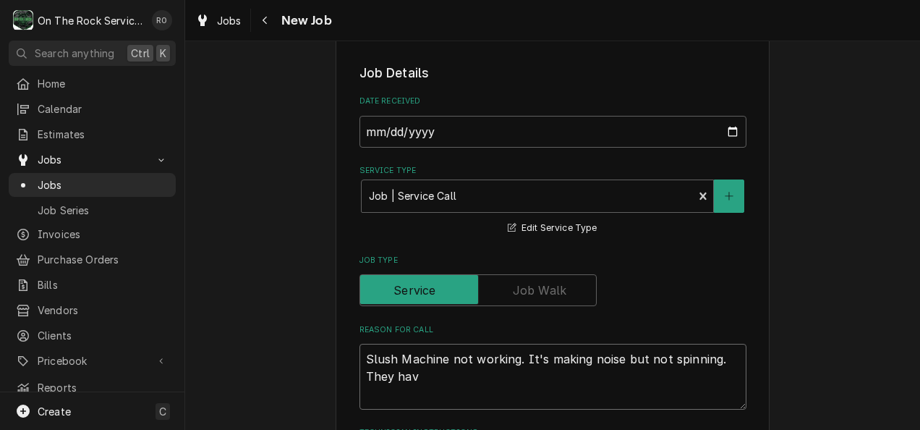
type textarea "x"
type textarea "Slush Machine not working. It's making noise but not spinning. They have"
type textarea "x"
type textarea "Slush Machine not working. It's making noise but not spinning. They have"
type textarea "x"
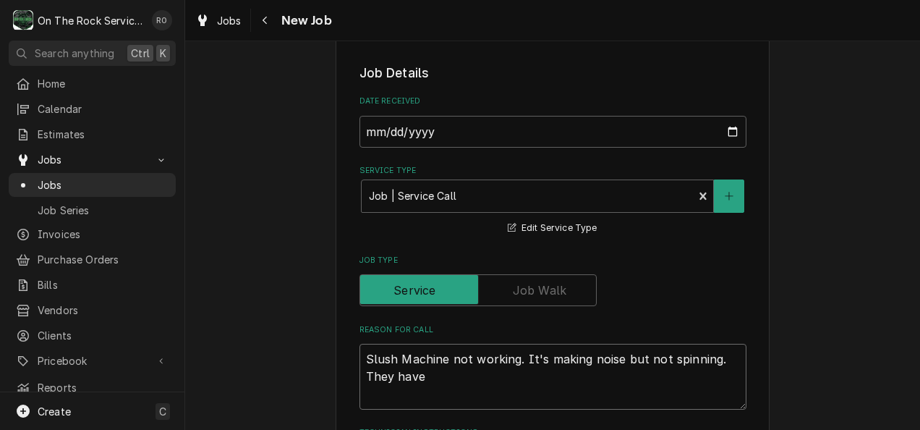
type textarea "Slush Machine not working. It's making noise but not spinning. They have c"
type textarea "x"
type textarea "Slush Machine not working. It's making noise but not spinning. They have cl"
type textarea "x"
type textarea "Slush Machine not working. It's making noise but not spinning. They have cle"
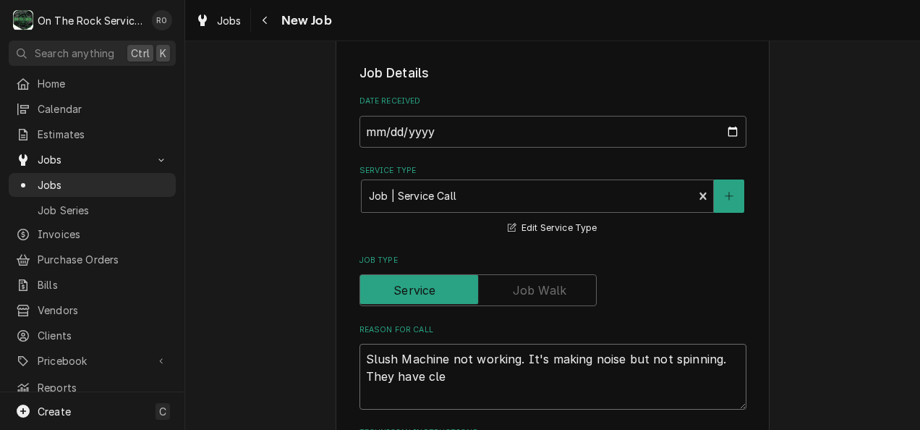
type textarea "x"
type textarea "Slush Machine not working. It's making noise but not spinning. They have clea"
type textarea "x"
type textarea "Slush Machine not working. It's making noise but not spinning. They have clean"
type textarea "x"
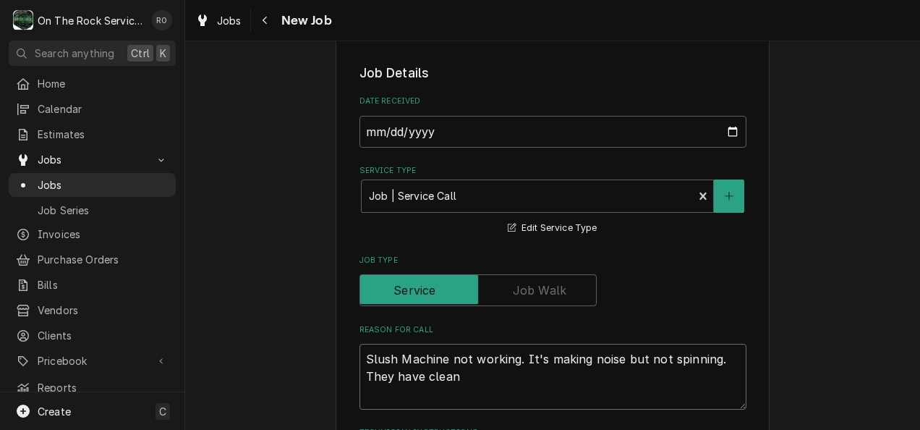
type textarea "Slush Machine not working. It's making noise but not spinning. They have clea"
type textarea "x"
type textarea "Slush Machine not working. It's making noise but not spinning. They have cle"
type textarea "x"
type textarea "Slush Machine not working. It's making noise but not spinning. They have cl"
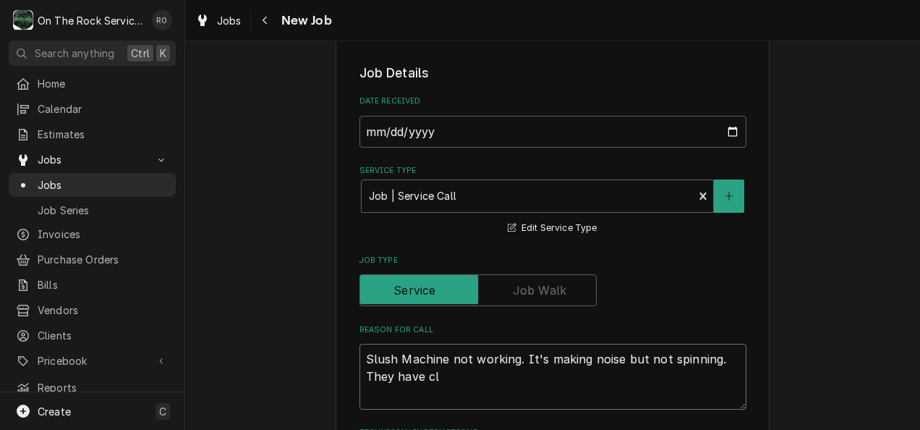
type textarea "x"
type textarea "Slush Machine not working. It's making noise but not spinning. They have c"
type textarea "x"
type textarea "Slush Machine not working. It's making noise but not spinning. They have"
type textarea "x"
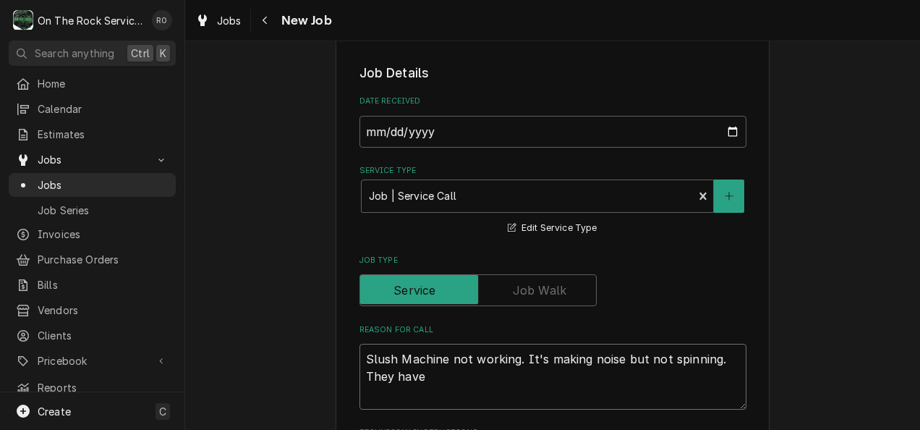
type textarea "Slush Machine not working. It's making noise but not spinning. They have"
type textarea "x"
type textarea "Slush Machine not working. It's making noise but not spinning. They have"
type textarea "x"
type textarea "Slush Machine not working. It's making noise but not spinning. They have c"
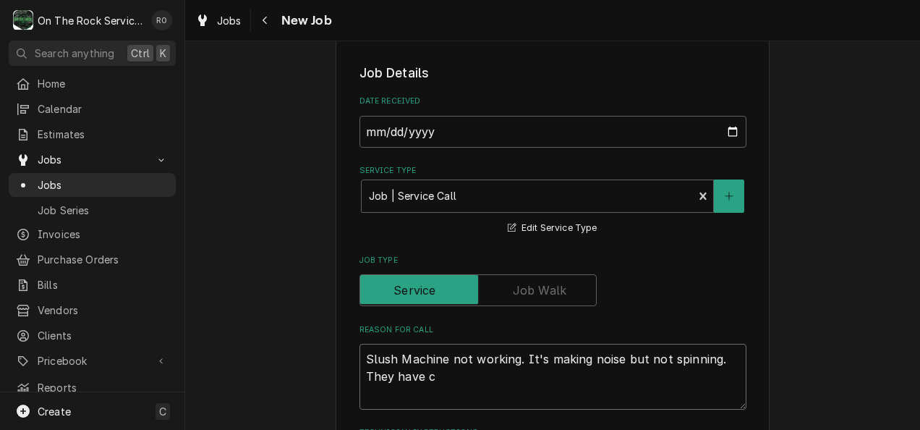
type textarea "x"
type textarea "Slush Machine not working. It's making noise but not spinning. They have cl"
type textarea "x"
type textarea "Slush Machine not working. It's making noise but not spinning. They have cle"
type textarea "x"
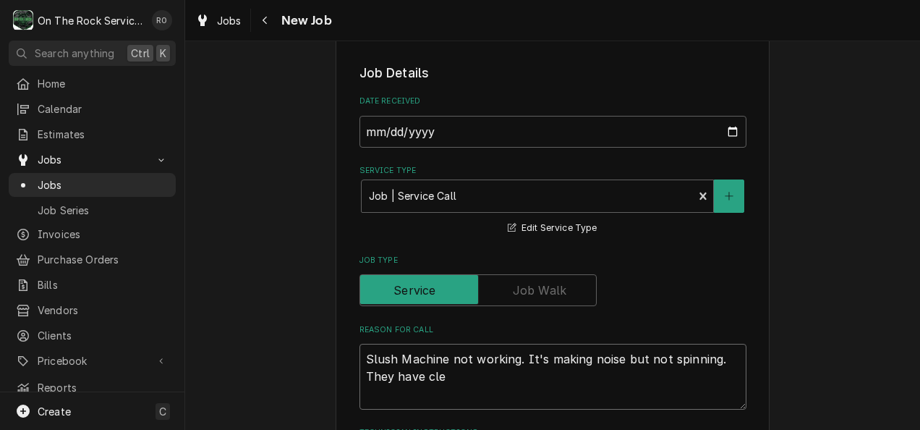
type textarea "Slush Machine not working. It's making noise but not spinning. They have clea"
type textarea "x"
type textarea "Slush Machine not working. It's making noise but not spinning. They have clean"
type textarea "x"
type textarea "Slush Machine not working. It's making noise but not spinning. They have clea"
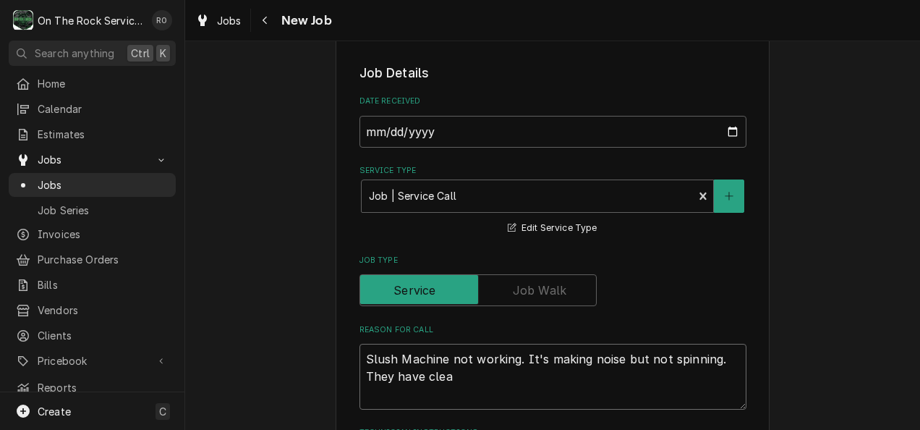
type textarea "x"
type textarea "Slush Machine not working. It's making noise but not spinning. They have cle"
type textarea "x"
type textarea "Slush Machine not working. It's making noise but not spinning. They have cl"
type textarea "x"
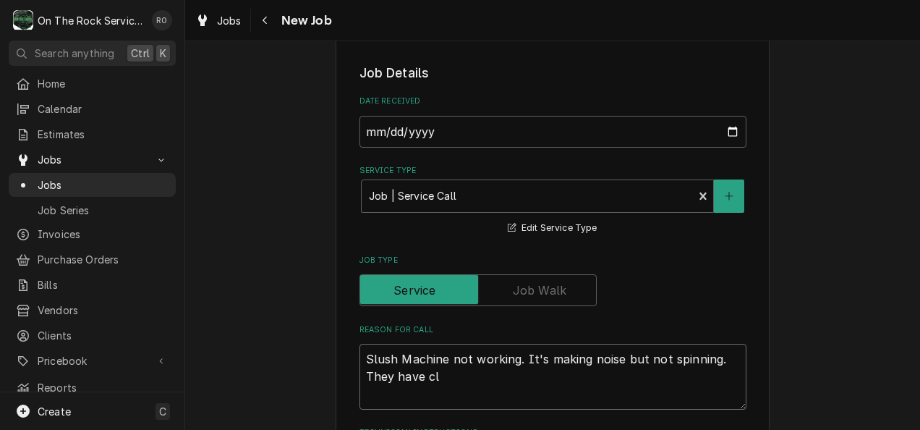
type textarea "Slush Machine not working. It's making noise but not spinning. They have c"
type textarea "x"
type textarea "Slush Machine not working. It's making noise but not spinning. They have"
type textarea "x"
type textarea "Slush Machine not working. It's making noise but not spinning. They have"
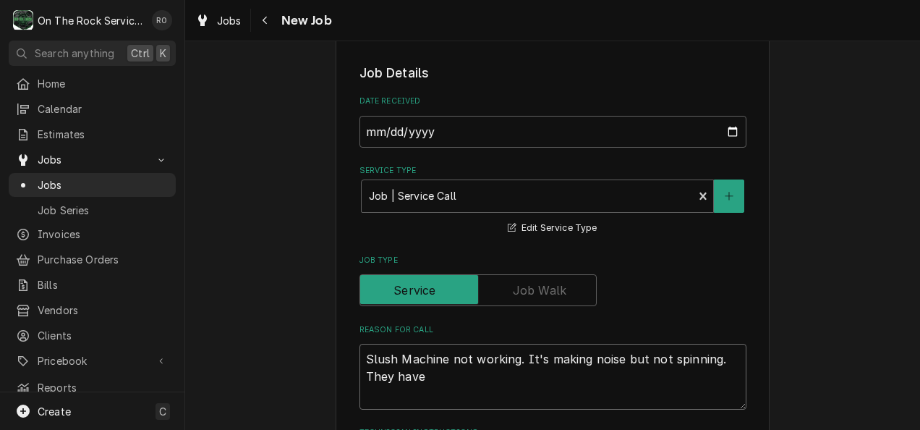
type textarea "x"
type textarea "Slush Machine not working. It's making noise but not spinning. They hav"
type textarea "x"
type textarea "Slush Machine not working. It's making noise but not spinning. They ha"
type textarea "x"
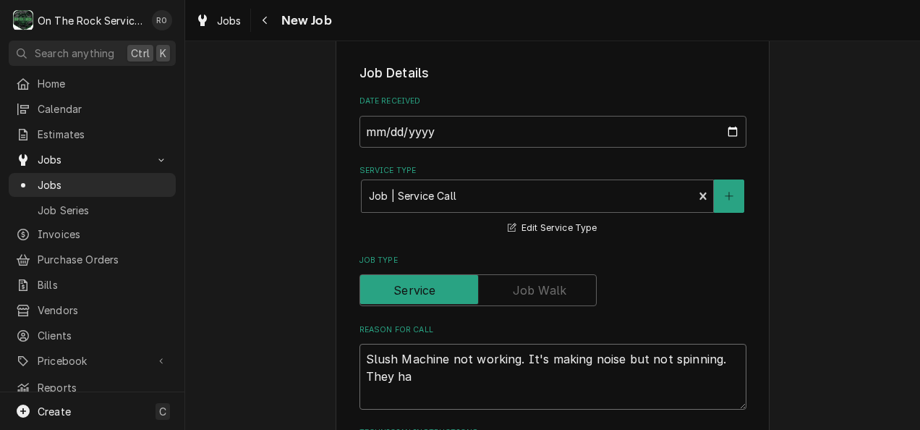
type textarea "Slush Machine not working. It's making noise but not spinning. They h"
type textarea "x"
type textarea "Slush Machine not working. It's making noise but not spinning. They"
type textarea "x"
type textarea "Slush Machine not working. It's making noise but not spinning. They"
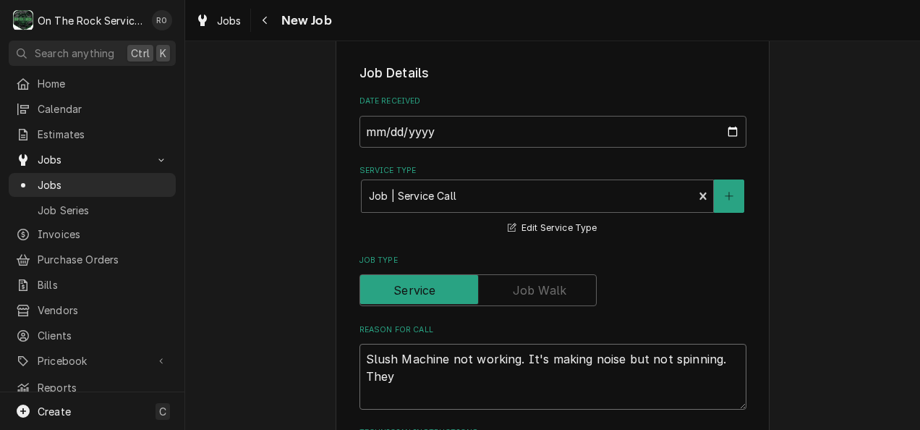
type textarea "x"
type textarea "Slush Machine not working. It's making noise but not spinning. The"
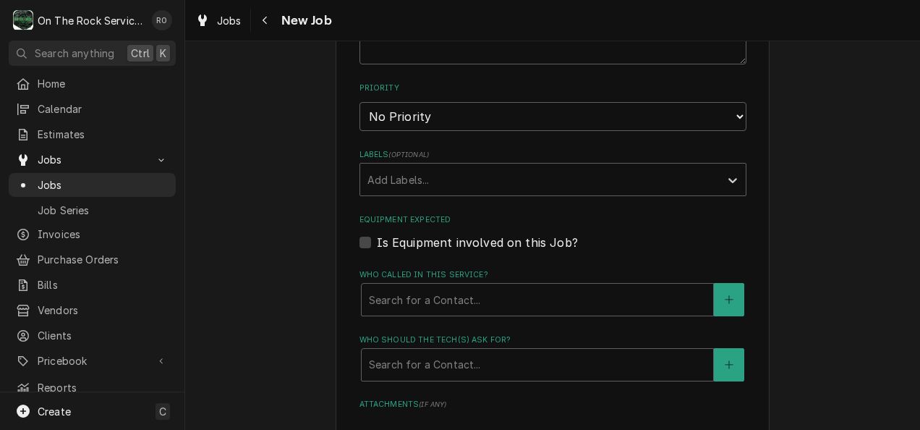
scroll to position [731, 0]
click at [512, 296] on div "Who called in this service?" at bounding box center [537, 299] width 337 height 26
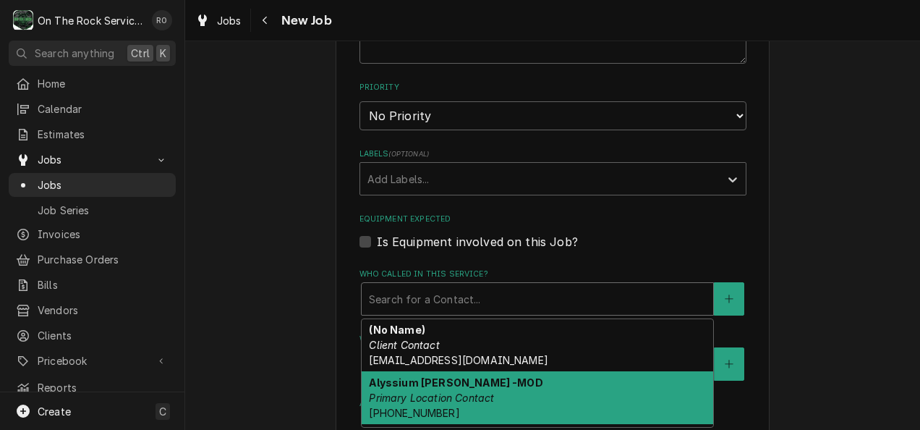
click at [493, 396] on div "Alyssium Moore -MOD Primary Location Contact (760) 397-5898" at bounding box center [538, 397] width 352 height 53
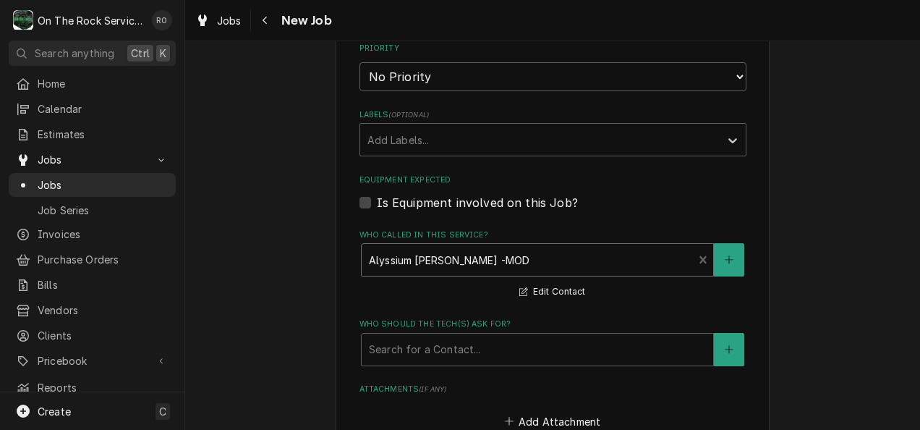
scroll to position [773, 0]
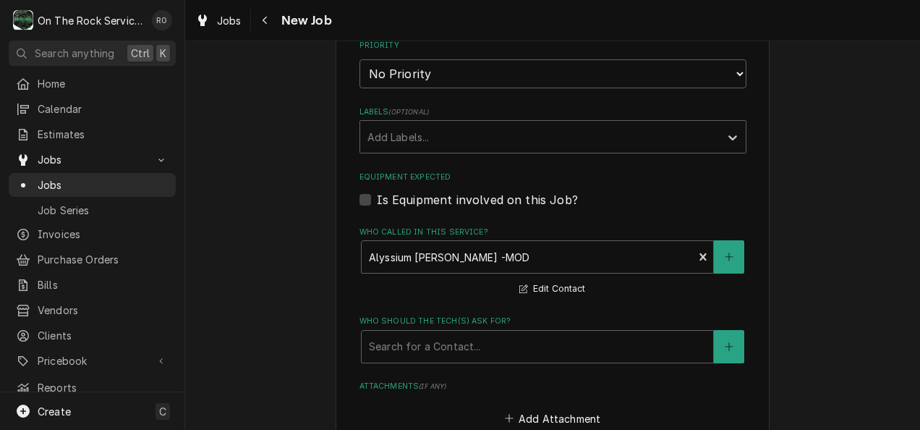
click at [482, 324] on label "Who should the tech(s) ask for?" at bounding box center [553, 321] width 387 height 12
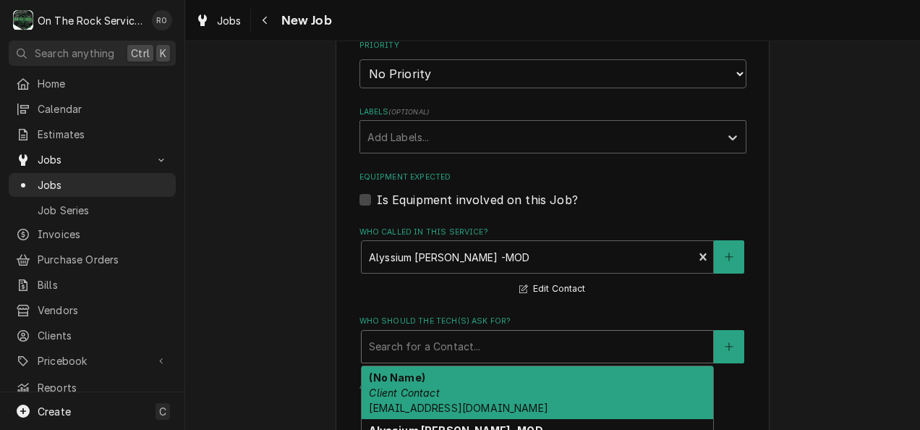
click at [488, 346] on div "Who should the tech(s) ask for?" at bounding box center [537, 346] width 337 height 26
drag, startPoint x: 486, startPoint y: 369, endPoint x: 412, endPoint y: 338, distance: 80.1
click at [412, 338] on div "Who should the tech(s) ask for?" at bounding box center [537, 346] width 337 height 26
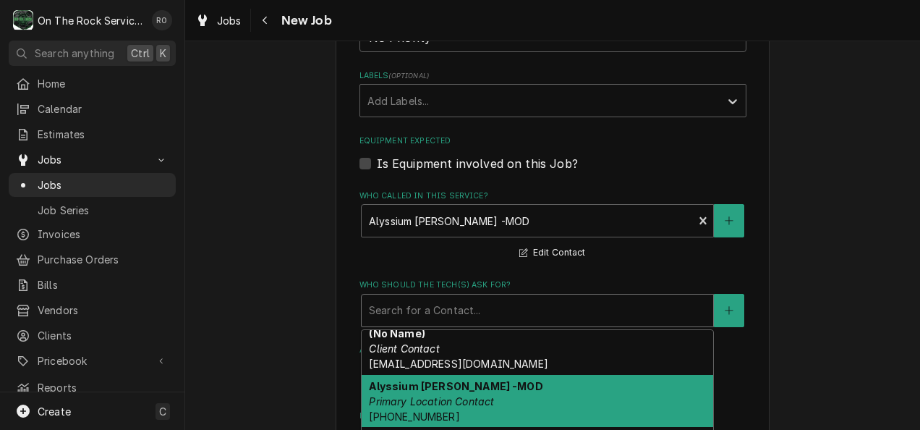
click at [447, 406] on em "Primary Location Contact" at bounding box center [431, 401] width 125 height 12
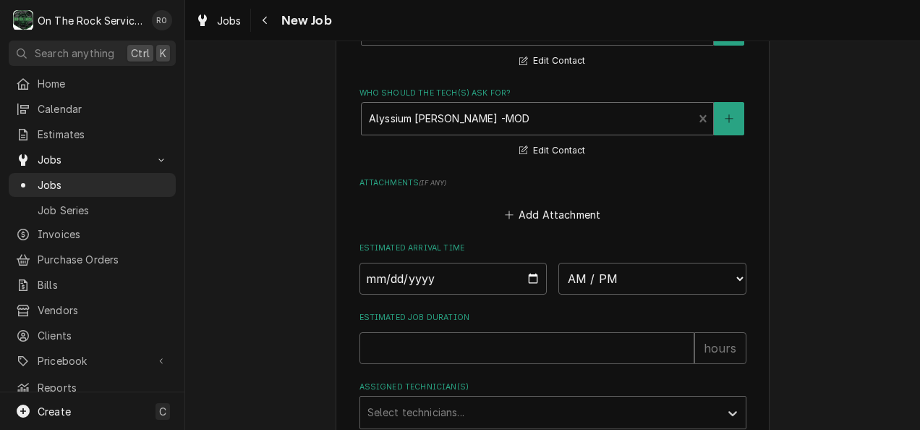
scroll to position [1002, 0]
click at [505, 276] on input "Date" at bounding box center [454, 277] width 188 height 32
click at [530, 273] on input "Date" at bounding box center [454, 277] width 188 height 32
click at [597, 284] on select "AM / PM 6:00 AM 6:15 AM 6:30 AM 6:45 AM 7:00 AM 7:15 AM 7:30 AM 7:45 AM 8:00 AM…" at bounding box center [652, 277] width 188 height 32
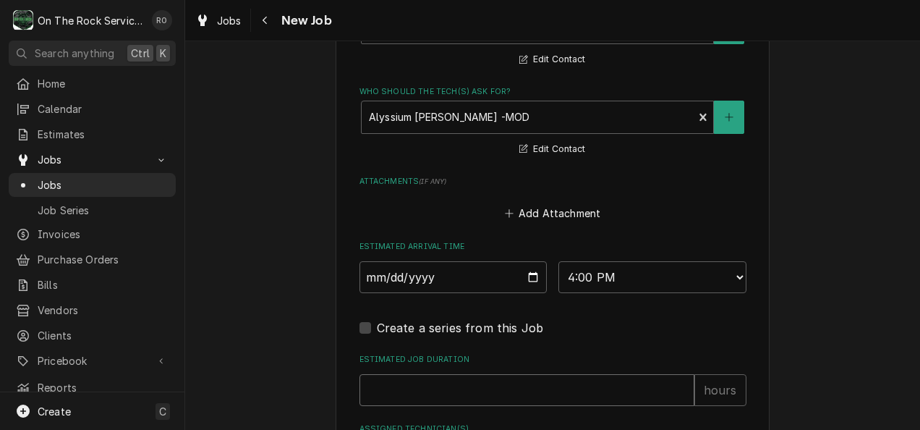
click at [460, 381] on input "Estimated Job Duration" at bounding box center [527, 390] width 335 height 32
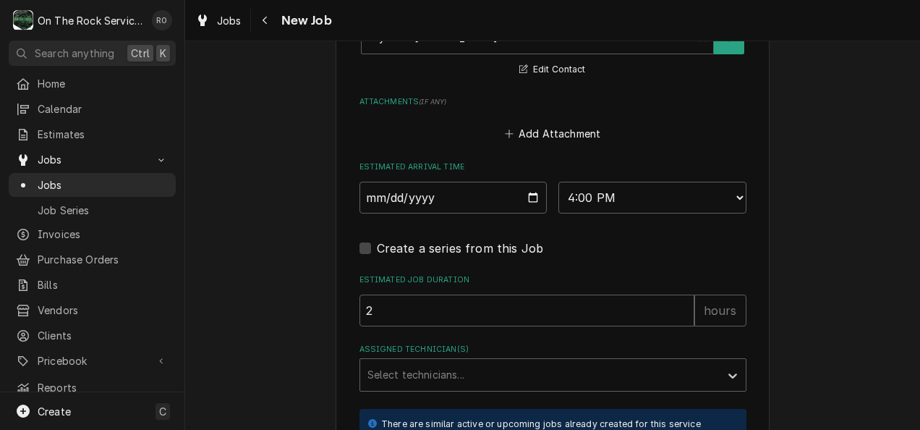
scroll to position [1134, 0]
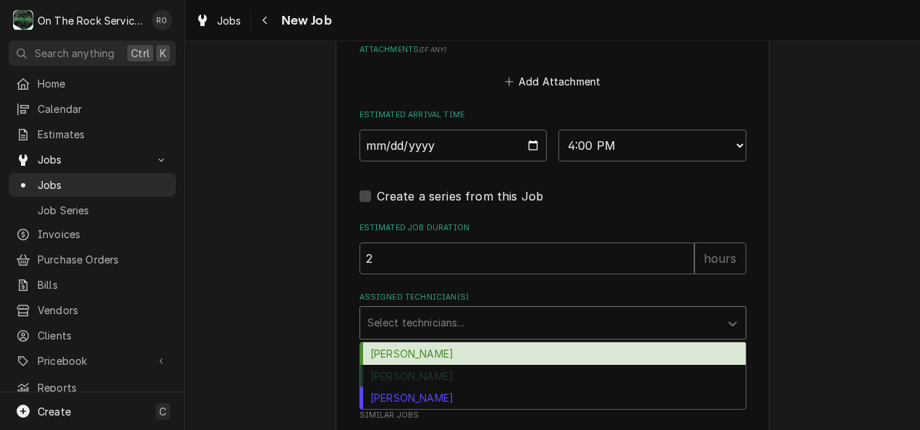
click at [477, 310] on div "Select technicians..." at bounding box center [540, 323] width 360 height 32
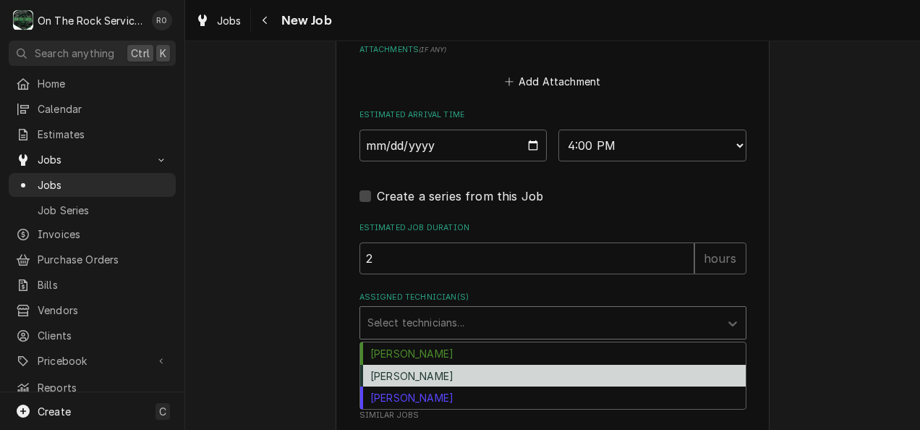
click at [443, 376] on div "Rich Ortega" at bounding box center [553, 376] width 386 height 22
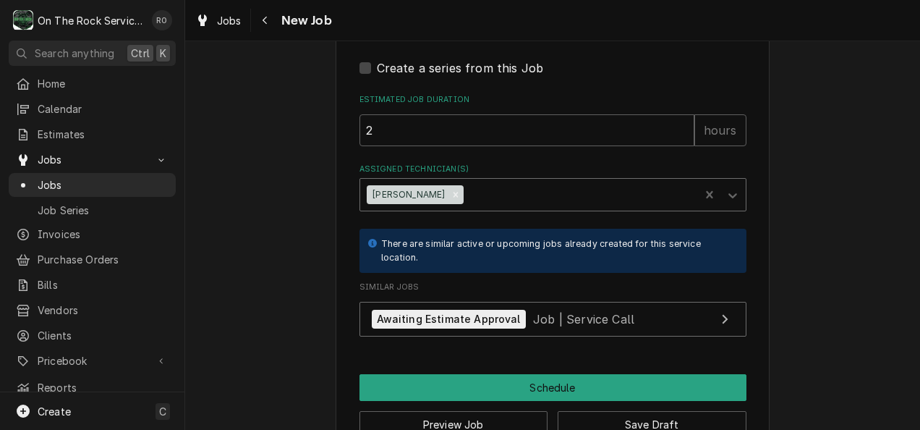
scroll to position [1278, 0]
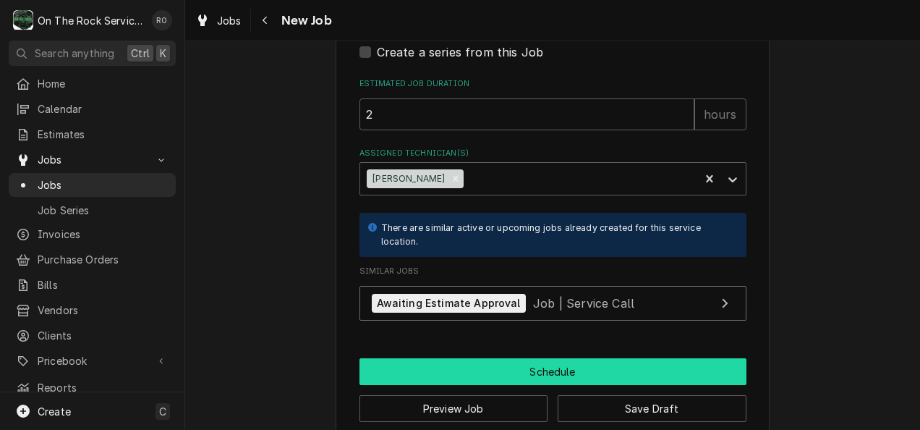
click at [468, 365] on button "Schedule" at bounding box center [553, 371] width 387 height 27
